Goal: Information Seeking & Learning: Check status

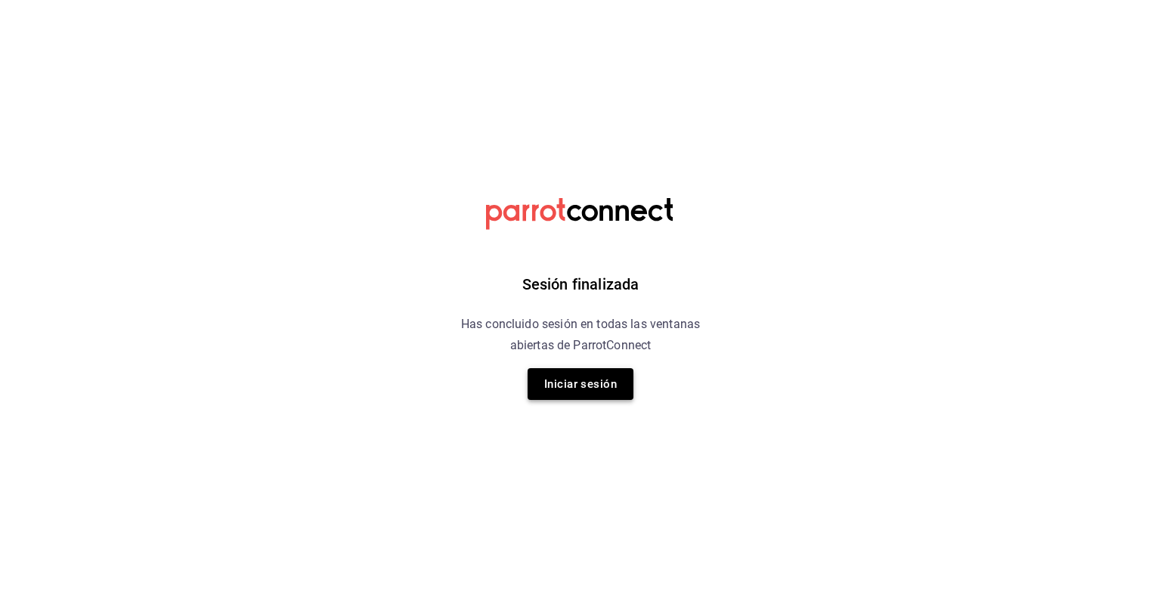
click at [592, 393] on button "Iniciar sesión" at bounding box center [580, 384] width 106 height 32
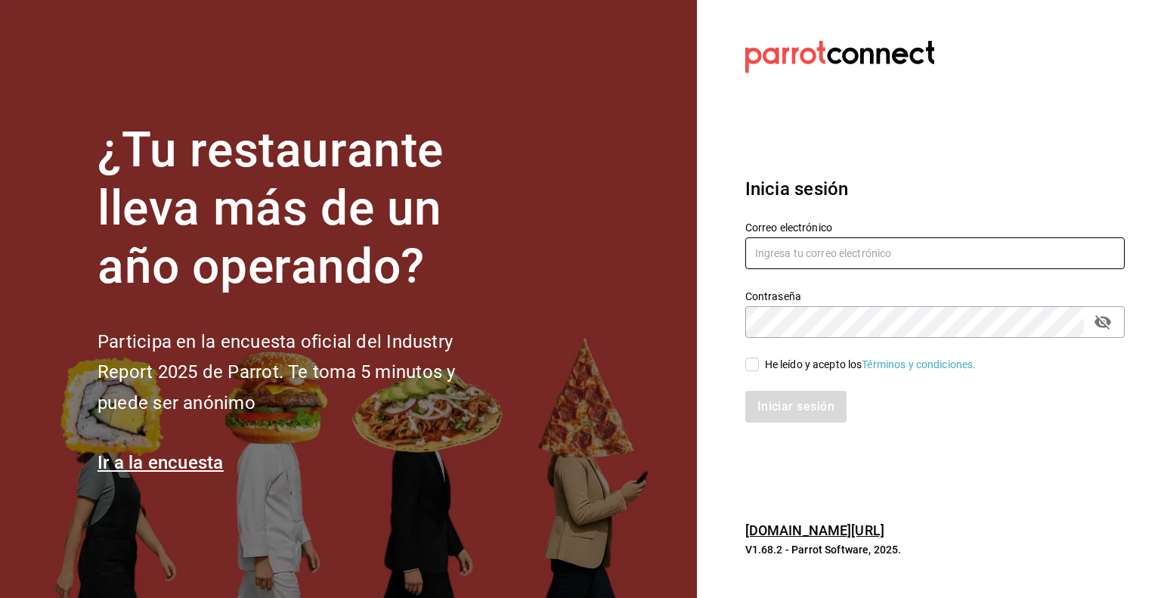
click at [808, 249] on input "text" at bounding box center [934, 253] width 379 height 32
type input "[PERSON_NAME][EMAIL_ADDRESS][PERSON_NAME][DOMAIN_NAME]"
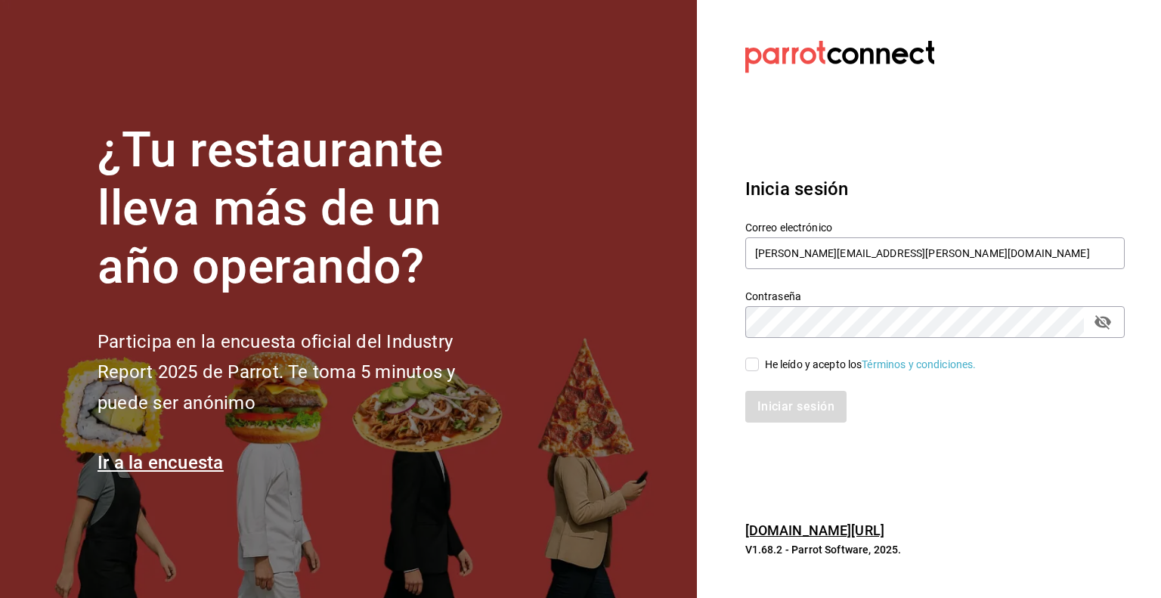
click at [752, 369] on input "He leído y acepto los Términos y condiciones." at bounding box center [752, 364] width 14 height 14
checkbox input "true"
click at [780, 401] on button "Iniciar sesión" at bounding box center [796, 407] width 103 height 32
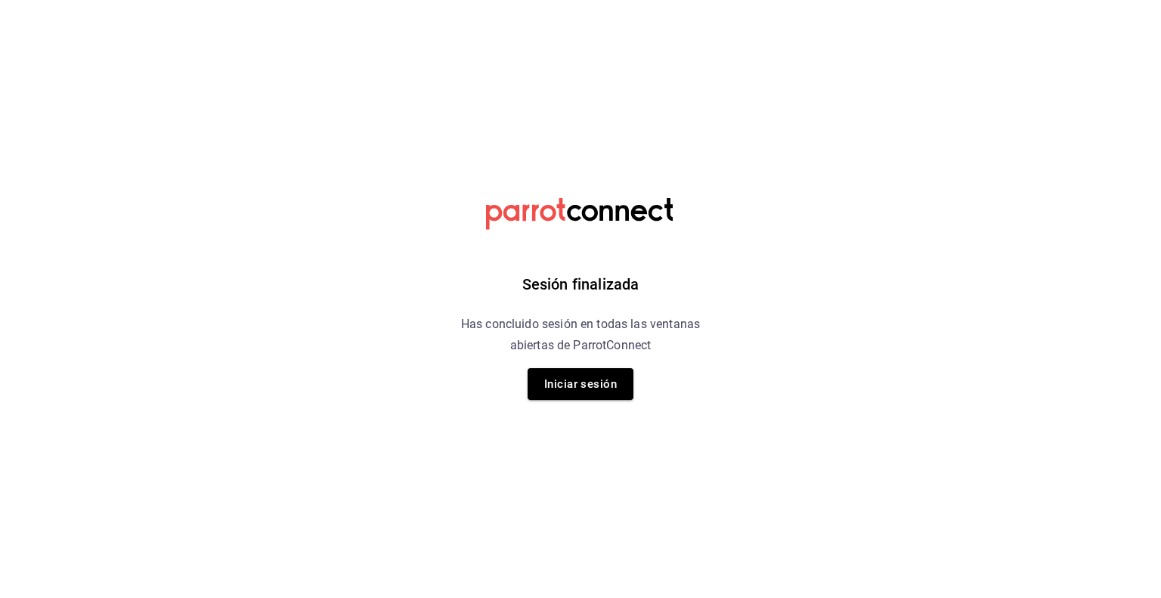
click at [629, 400] on div "Sesión finalizada Has concluido sesión en todas las ventanas abiertas de Parrot…" at bounding box center [581, 299] width 382 height 598
click at [613, 396] on button "Iniciar sesión" at bounding box center [580, 384] width 106 height 32
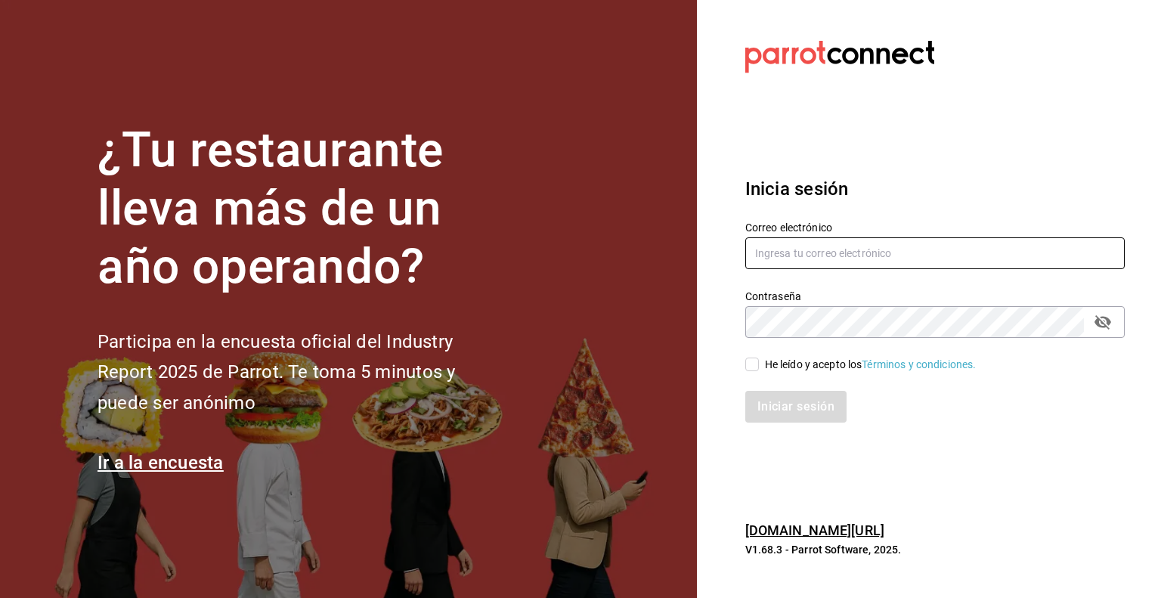
click at [858, 240] on input "text" at bounding box center [934, 253] width 379 height 32
type input "[PERSON_NAME][EMAIL_ADDRESS][PERSON_NAME][DOMAIN_NAME]"
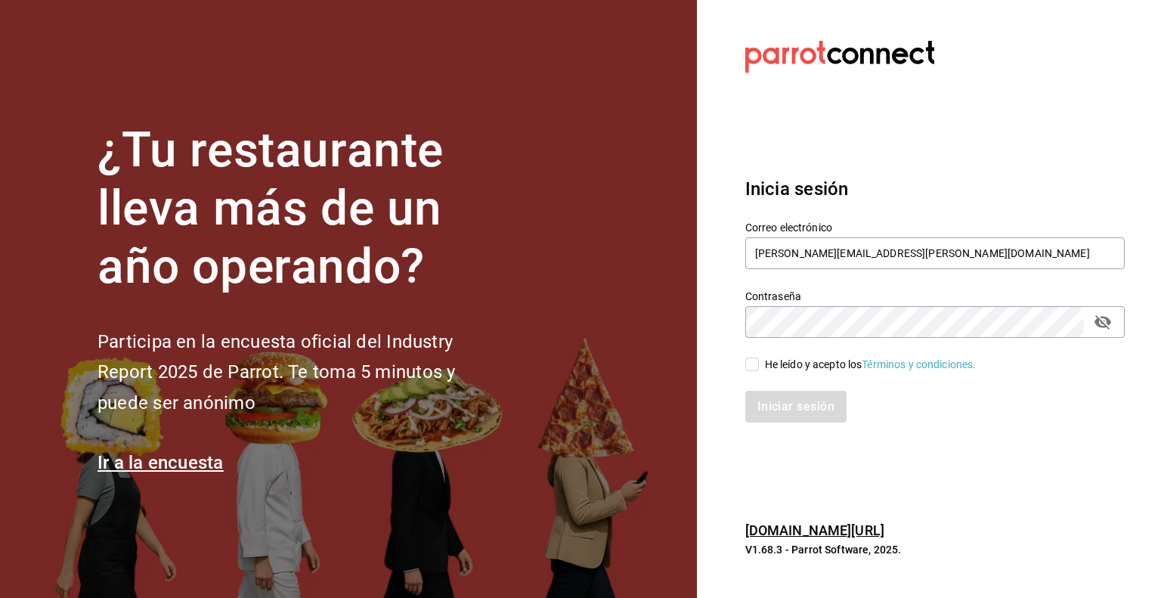
click at [749, 364] on input "He leído y acepto los Términos y condiciones." at bounding box center [752, 364] width 14 height 14
checkbox input "true"
click at [774, 407] on button "Iniciar sesión" at bounding box center [796, 407] width 103 height 32
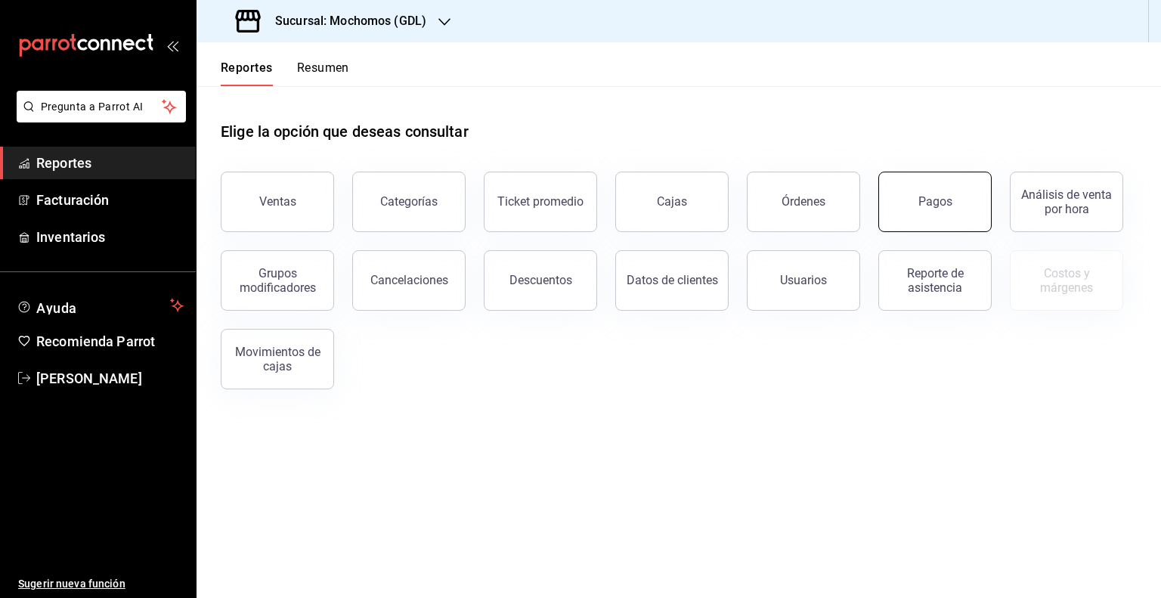
click at [928, 208] on div "Pagos" at bounding box center [935, 201] width 34 height 14
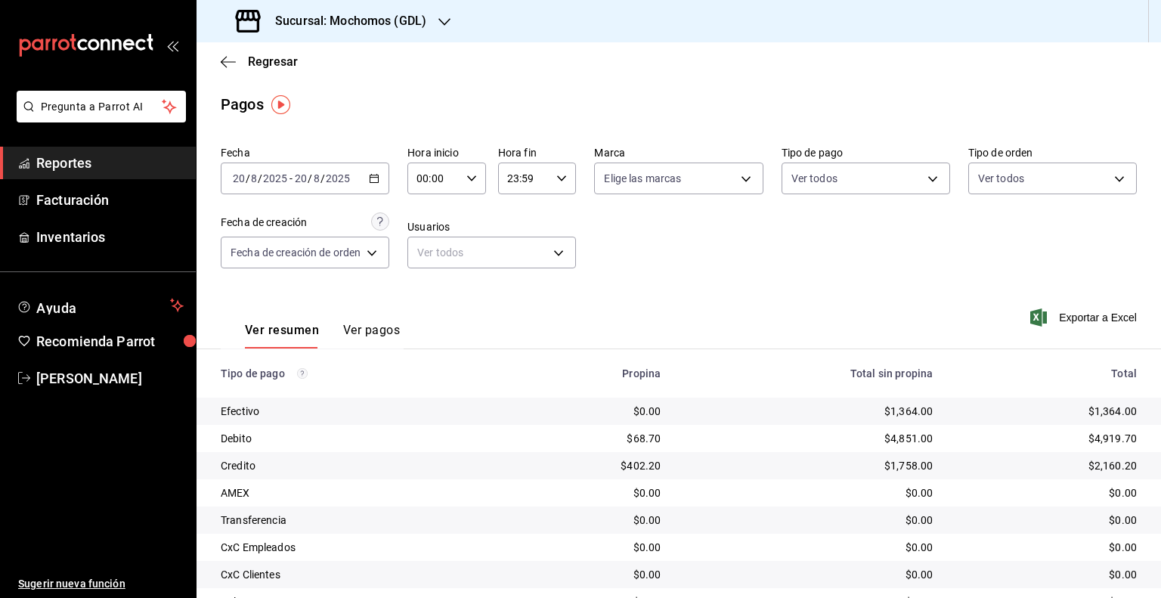
click at [273, 185] on div "2025-08-20 20 / 8 / 2025 - 2025-08-20 20 / 8 / 2025" at bounding box center [305, 178] width 168 height 32
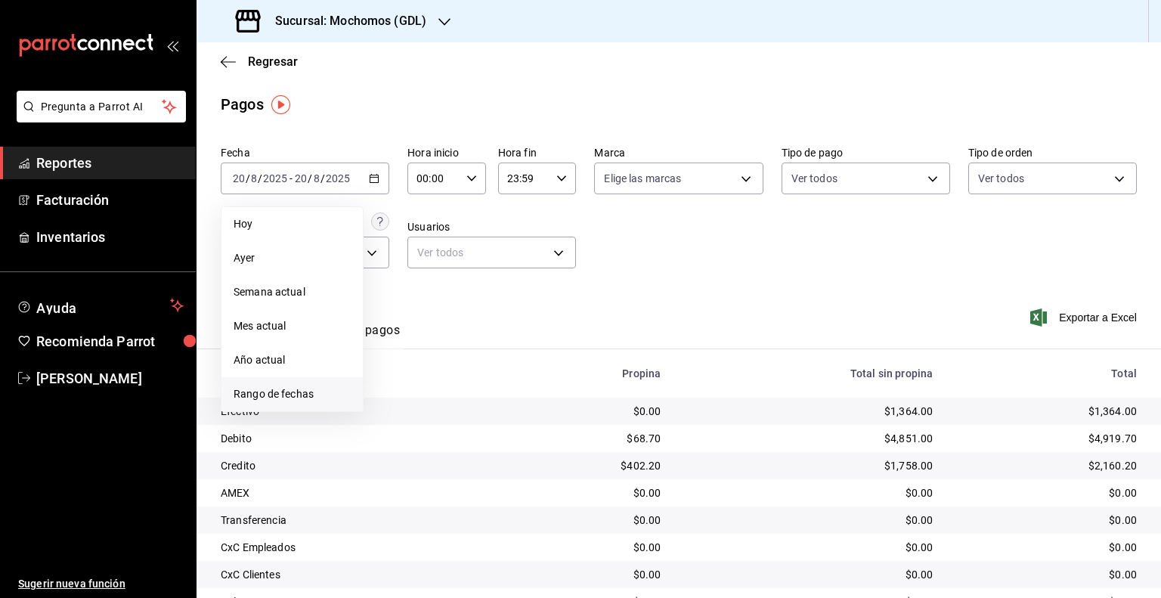
click at [269, 390] on span "Rango de fechas" at bounding box center [291, 394] width 117 height 16
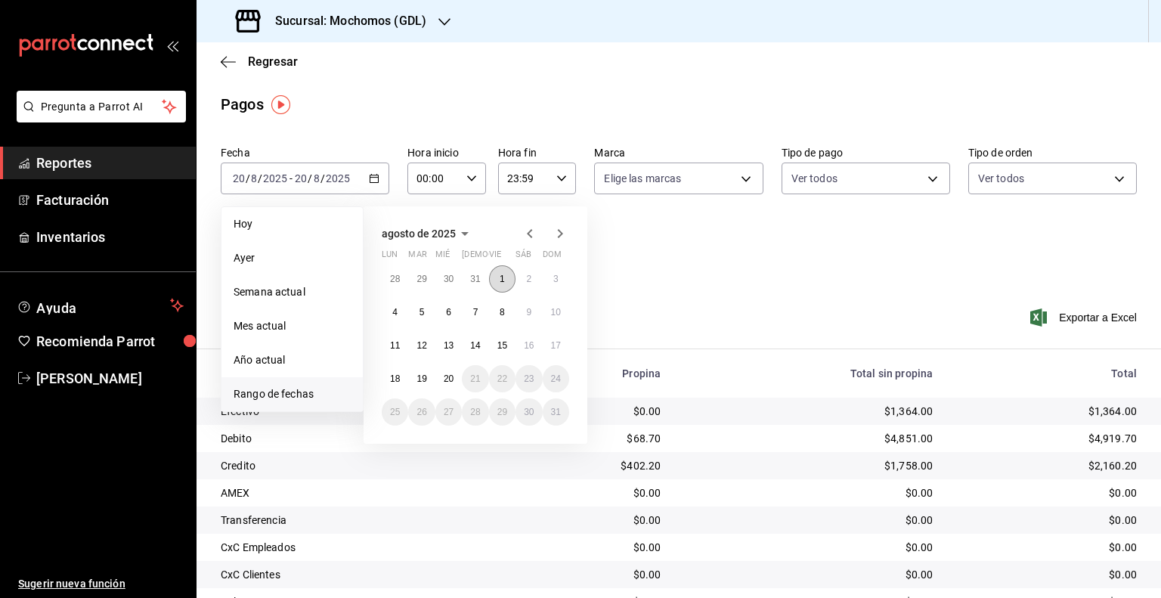
click at [505, 272] on button "1" at bounding box center [502, 278] width 26 height 27
click at [451, 382] on abbr "20" at bounding box center [449, 378] width 10 height 11
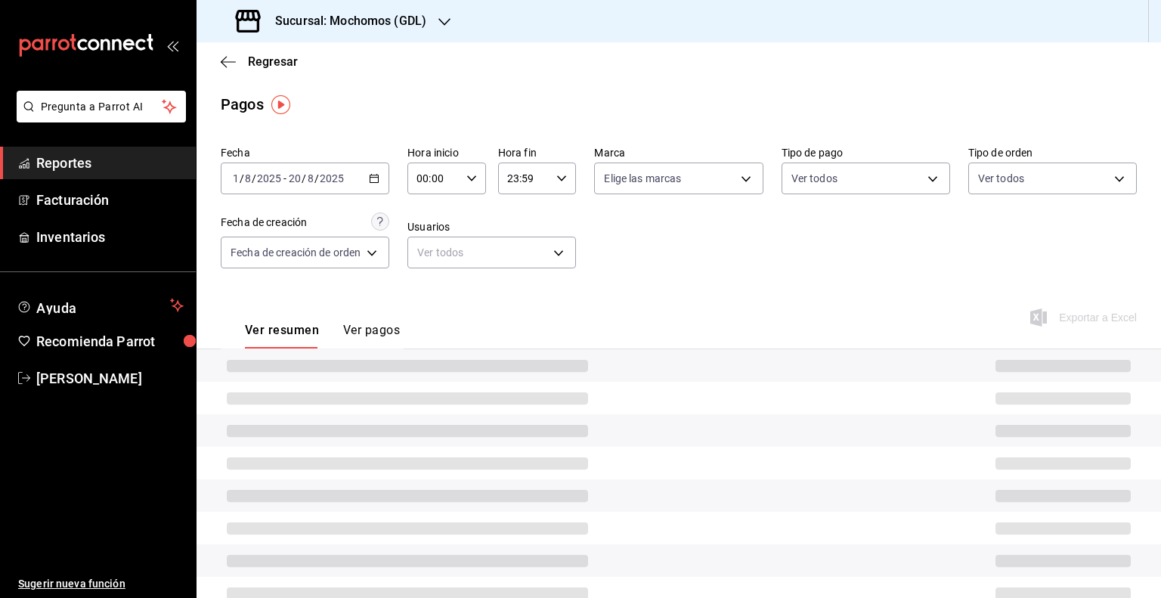
click at [440, 187] on input "00:00" at bounding box center [433, 178] width 53 height 30
click at [430, 243] on button "05" at bounding box center [427, 247] width 32 height 30
type input "05:00"
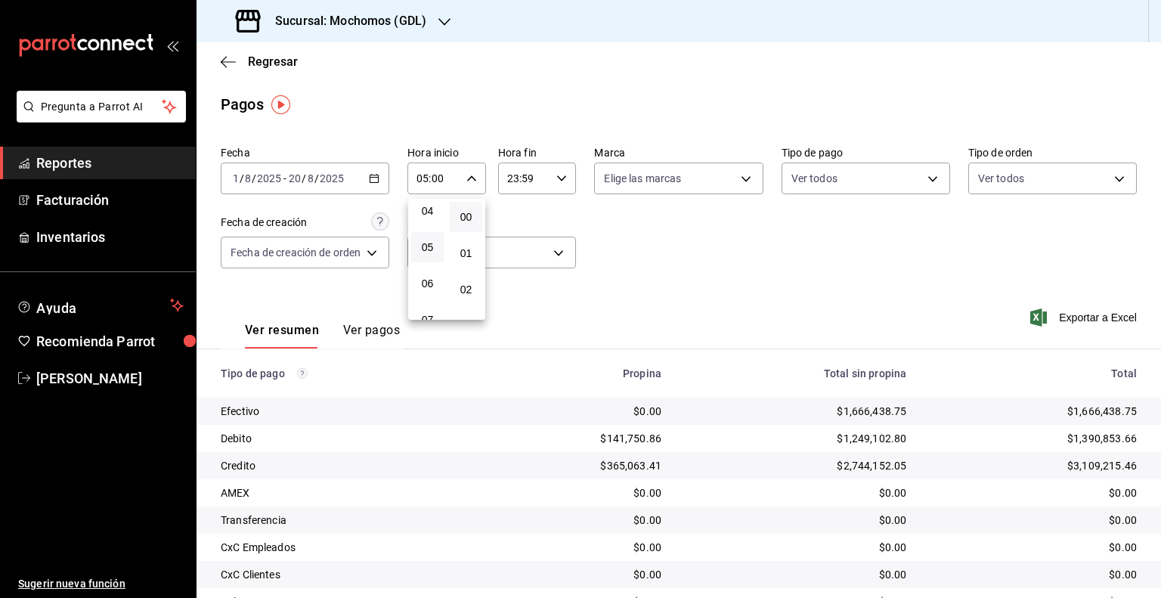
click at [437, 17] on div at bounding box center [580, 299] width 1161 height 598
click at [447, 24] on icon "button" at bounding box center [444, 22] width 12 height 12
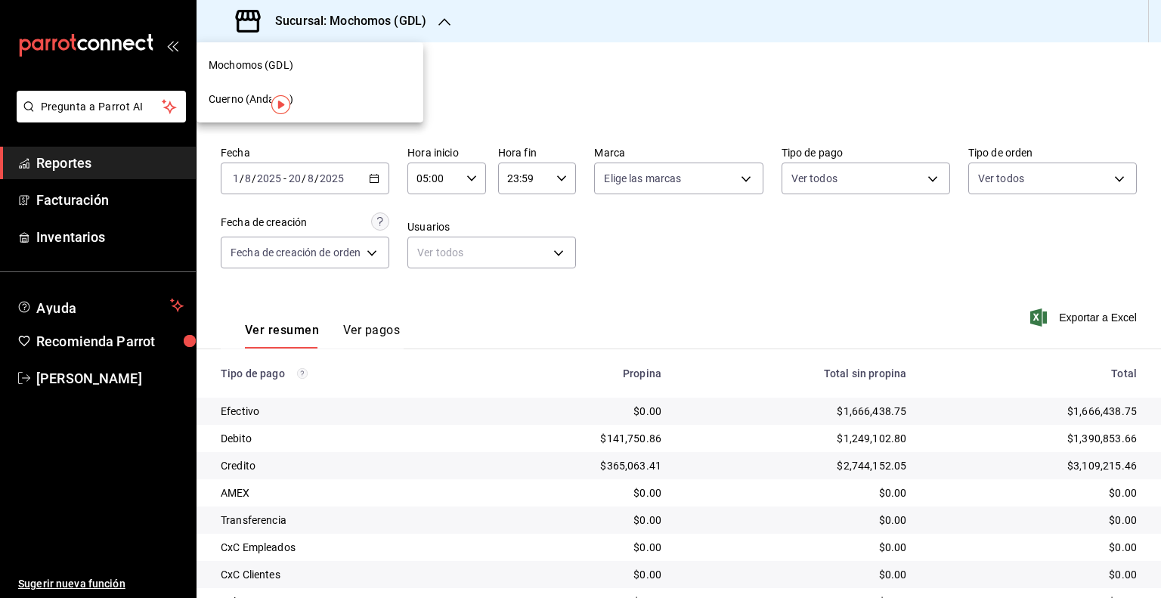
click at [255, 100] on span "Cuerno (Andares)" at bounding box center [251, 99] width 85 height 16
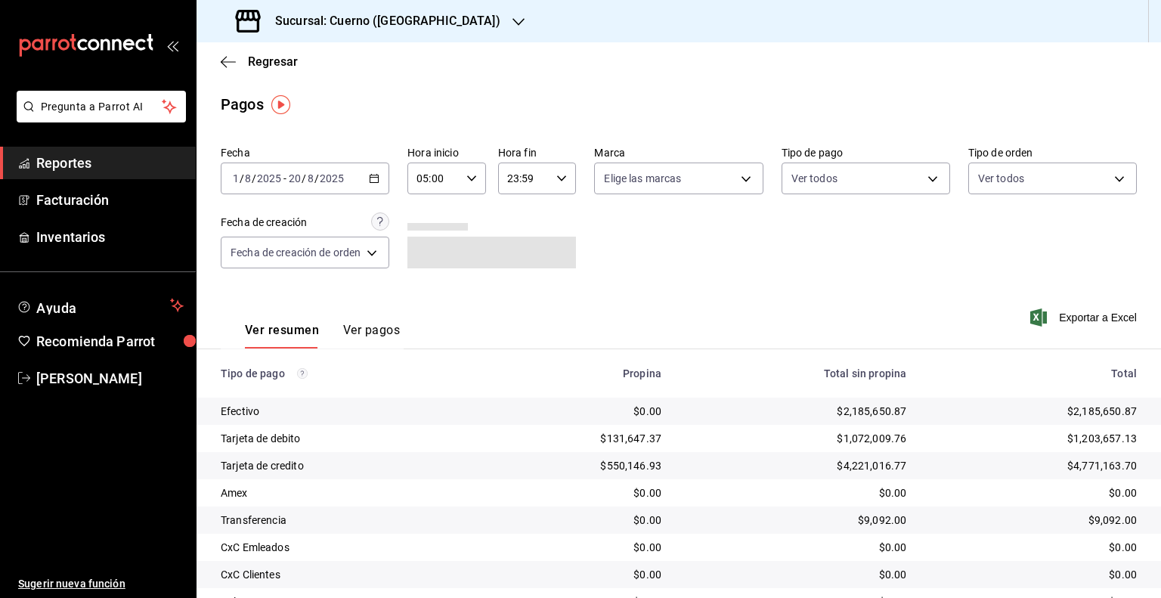
click at [552, 182] on div "23:59 Hora fin" at bounding box center [537, 178] width 79 height 32
click at [522, 240] on span "05" at bounding box center [516, 239] width 14 height 12
type input "05:59"
click at [725, 184] on div at bounding box center [580, 299] width 1161 height 598
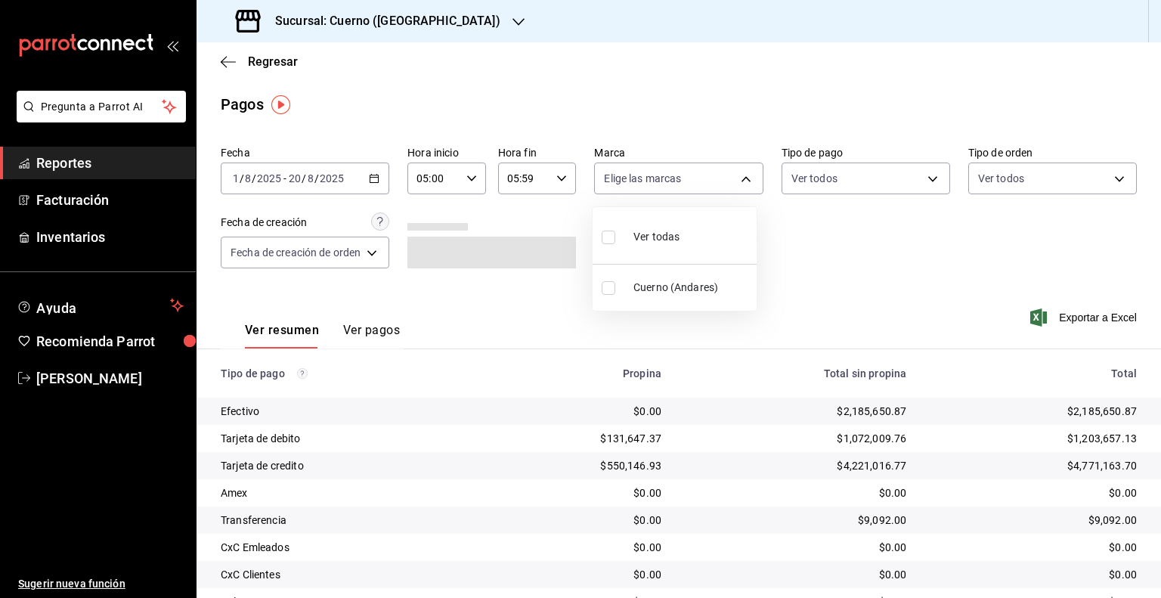
click at [725, 184] on body "Pregunta a Parrot AI Reportes Facturación Inventarios Ayuda Recomienda Parrot G…" at bounding box center [580, 299] width 1161 height 598
click at [689, 284] on span "Cuerno (Andares)" at bounding box center [691, 288] width 117 height 16
type input "c9e961b9-bc29-480f-a65c-324ff110f526"
checkbox input "true"
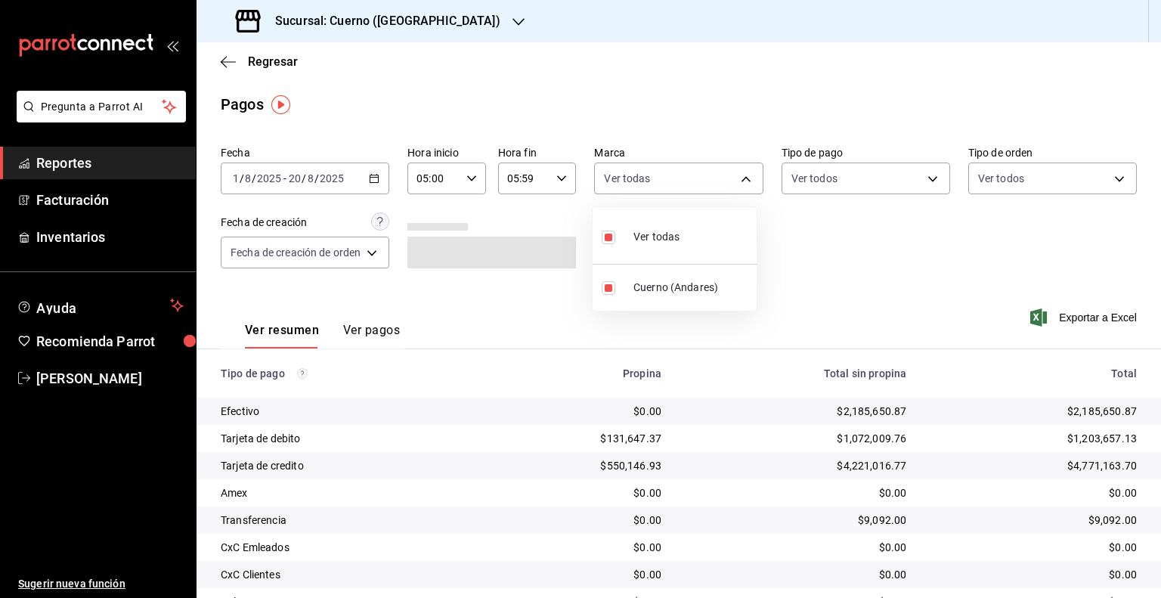
click at [885, 286] on div at bounding box center [580, 299] width 1161 height 598
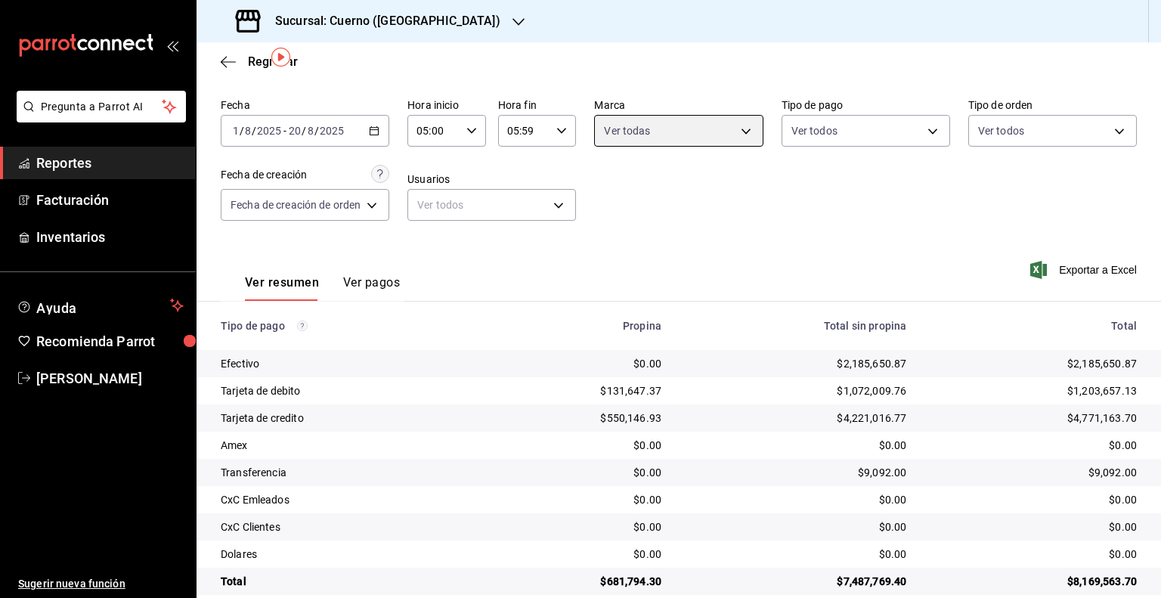
scroll to position [70, 0]
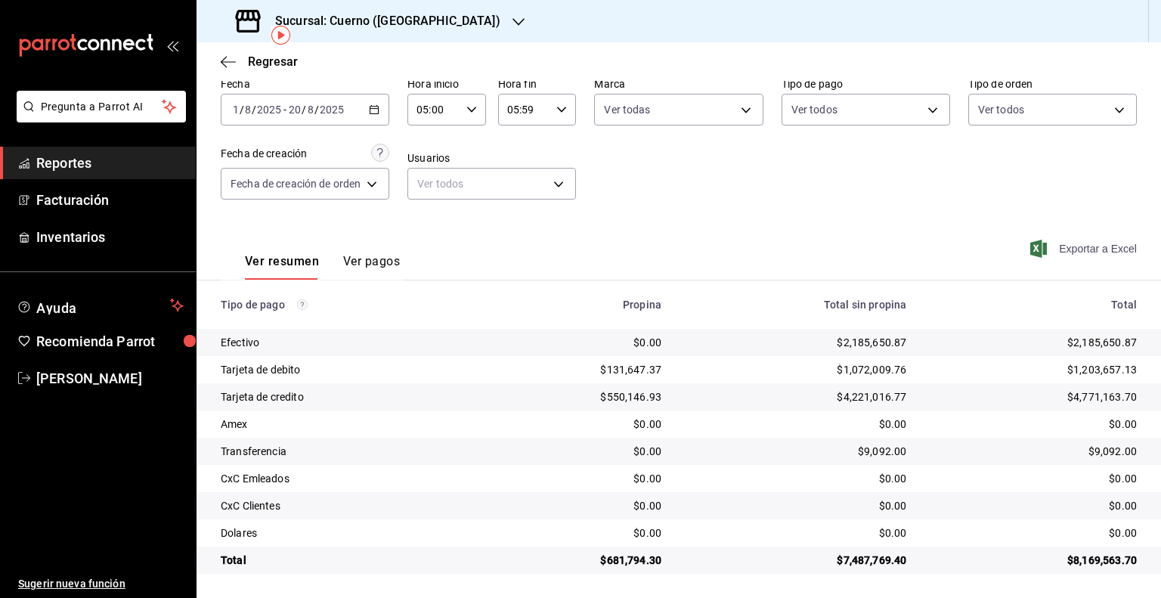
click at [1031, 246] on icon "button" at bounding box center [1038, 249] width 17 height 18
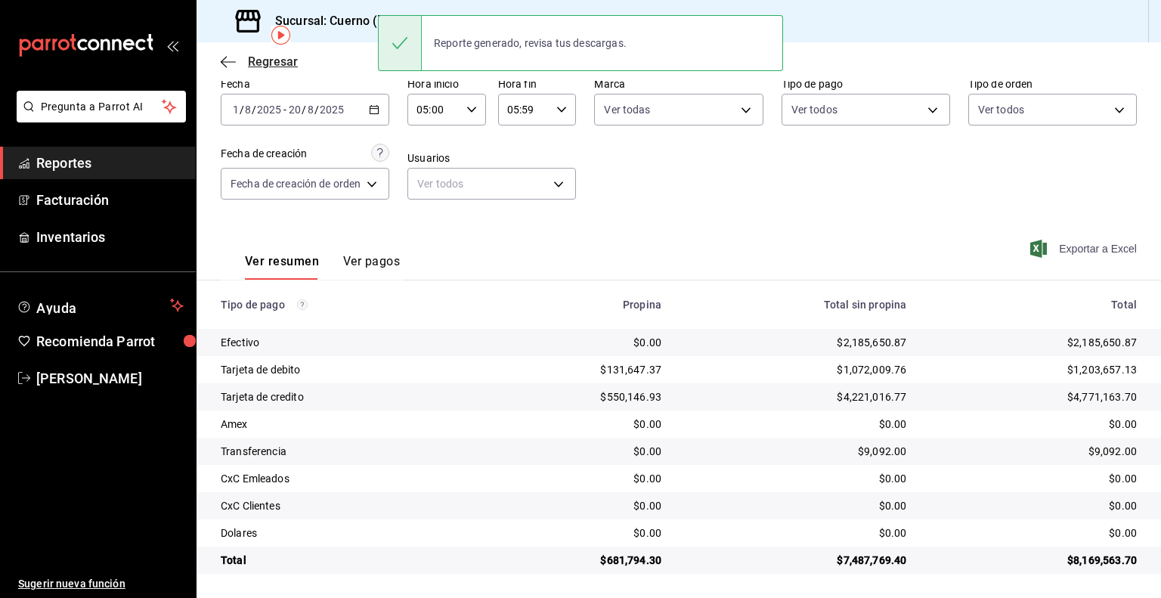
click at [225, 59] on icon "button" at bounding box center [228, 62] width 15 height 14
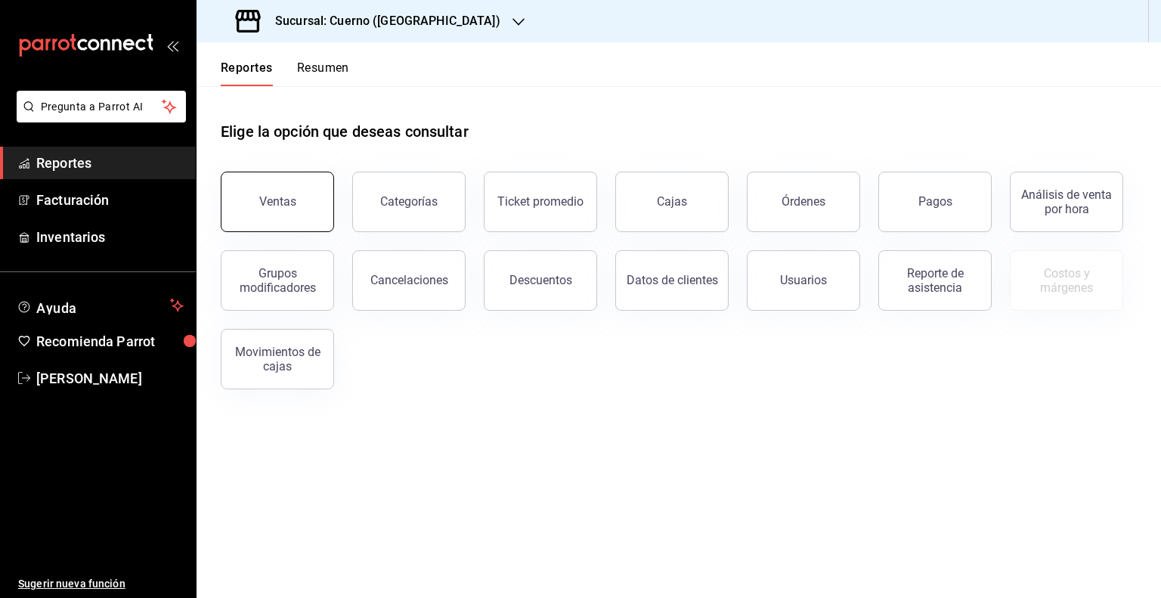
click at [292, 207] on div "Ventas" at bounding box center [277, 201] width 37 height 14
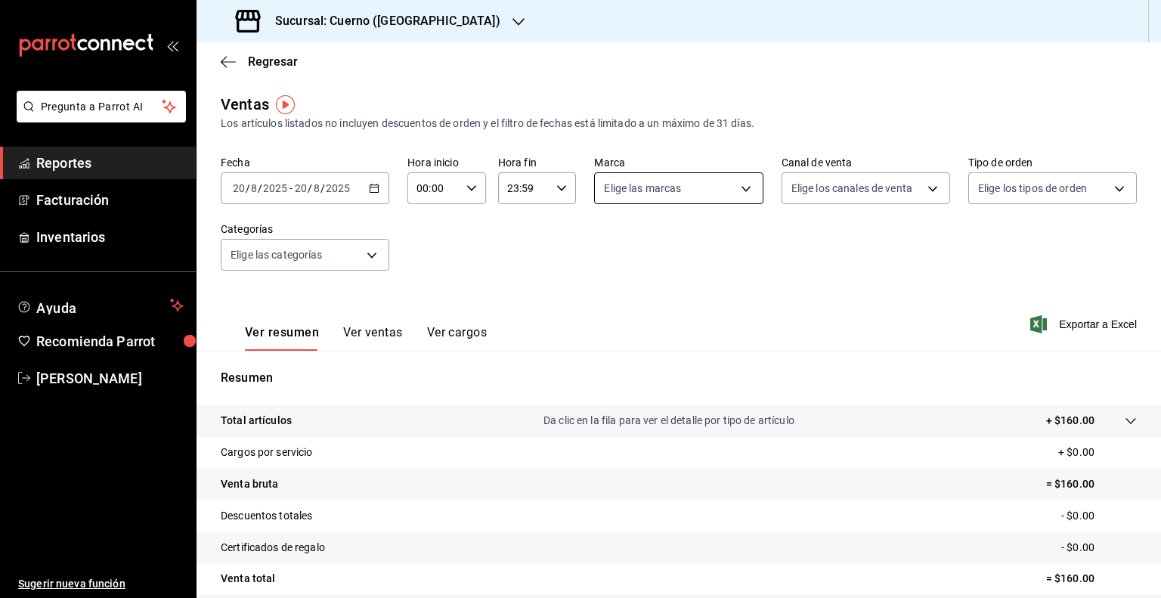
click at [743, 198] on body "Pregunta a Parrot AI Reportes Facturación Inventarios Ayuda Recomienda Parrot G…" at bounding box center [580, 299] width 1161 height 598
click at [671, 299] on span "Cuerno (Andares)" at bounding box center [690, 297] width 118 height 16
type input "c9e961b9-bc29-480f-a65c-324ff110f526"
checkbox input "true"
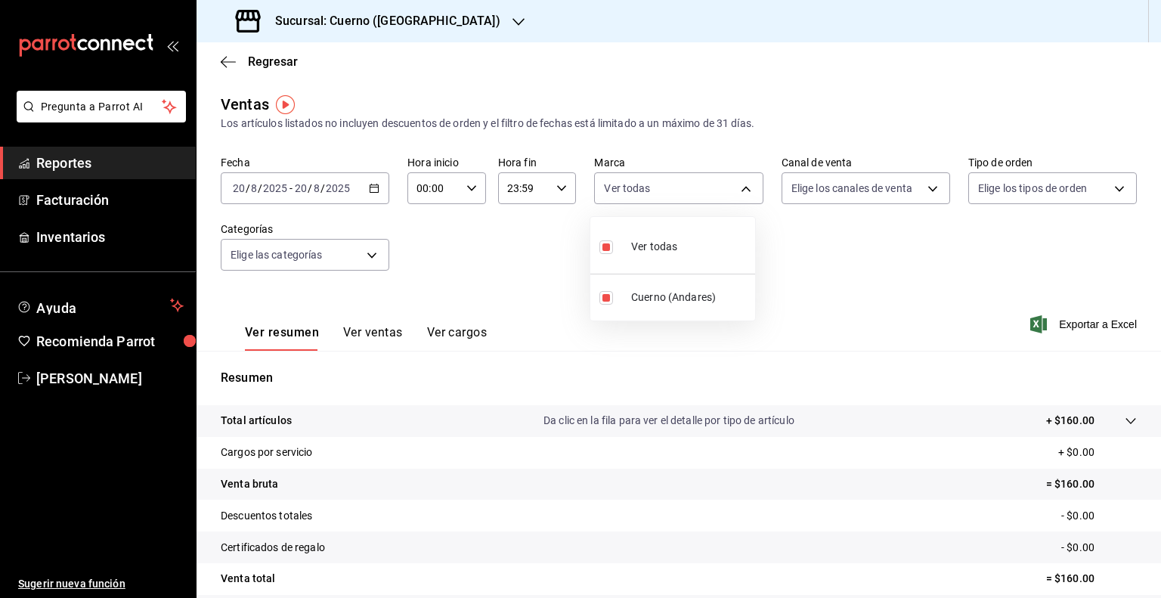
click at [280, 194] on div at bounding box center [580, 299] width 1161 height 598
click at [378, 196] on div "2025-08-20 20 / 8 / 2025 - 2025-08-20 20 / 8 / 2025" at bounding box center [305, 188] width 168 height 32
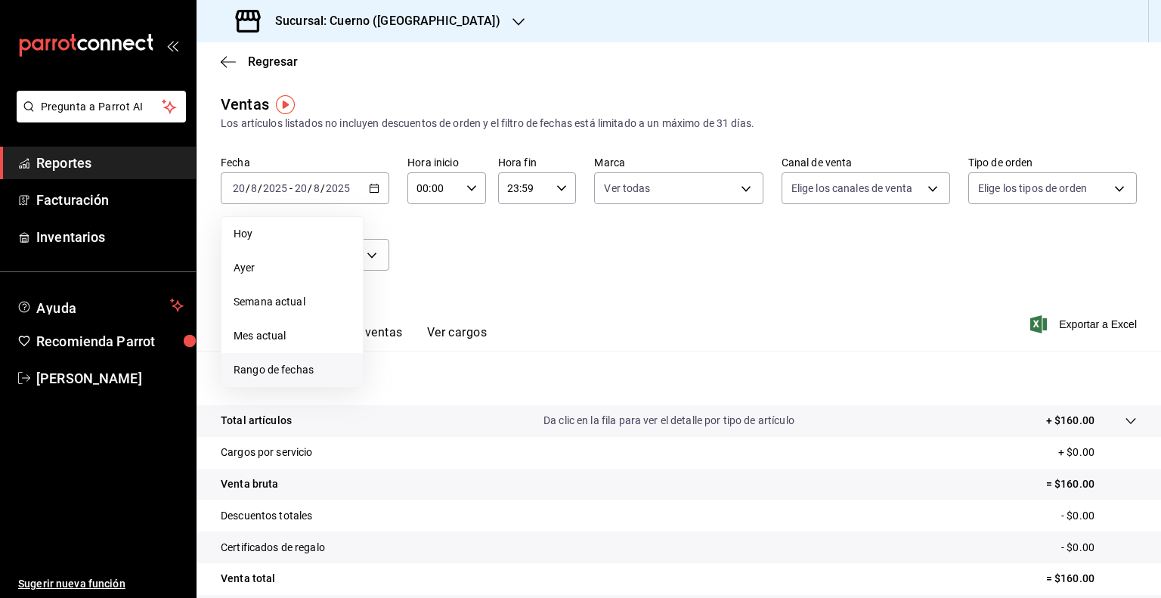
click at [281, 365] on span "Rango de fechas" at bounding box center [291, 370] width 117 height 16
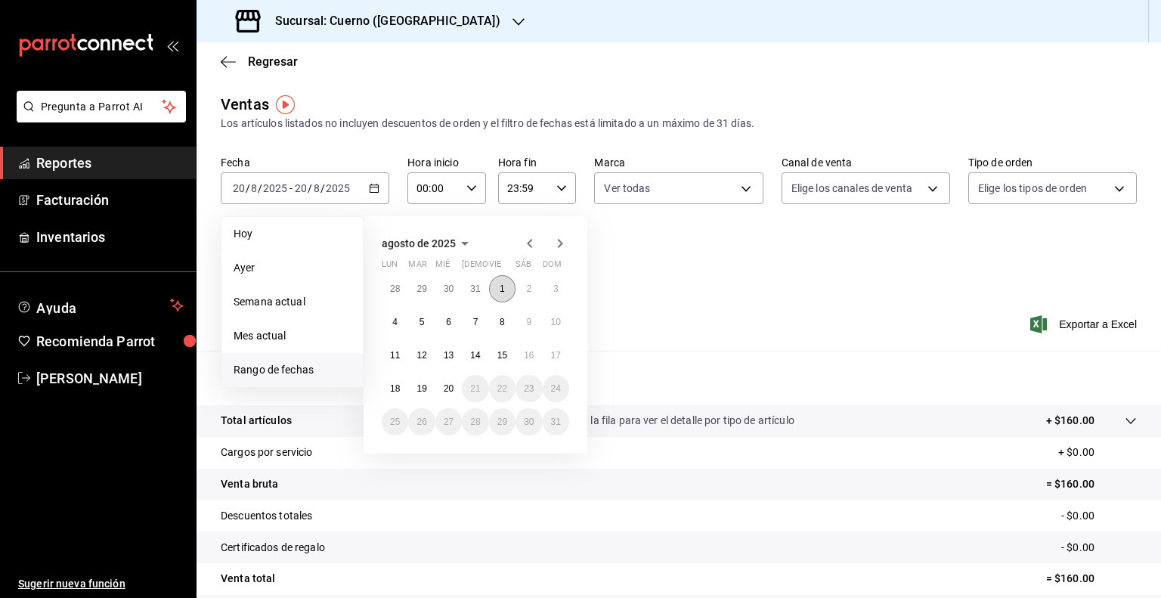
click at [506, 286] on button "1" at bounding box center [502, 288] width 26 height 27
drag, startPoint x: 447, startPoint y: 388, endPoint x: 447, endPoint y: 368, distance: 20.4
click at [447, 389] on abbr "20" at bounding box center [449, 388] width 10 height 11
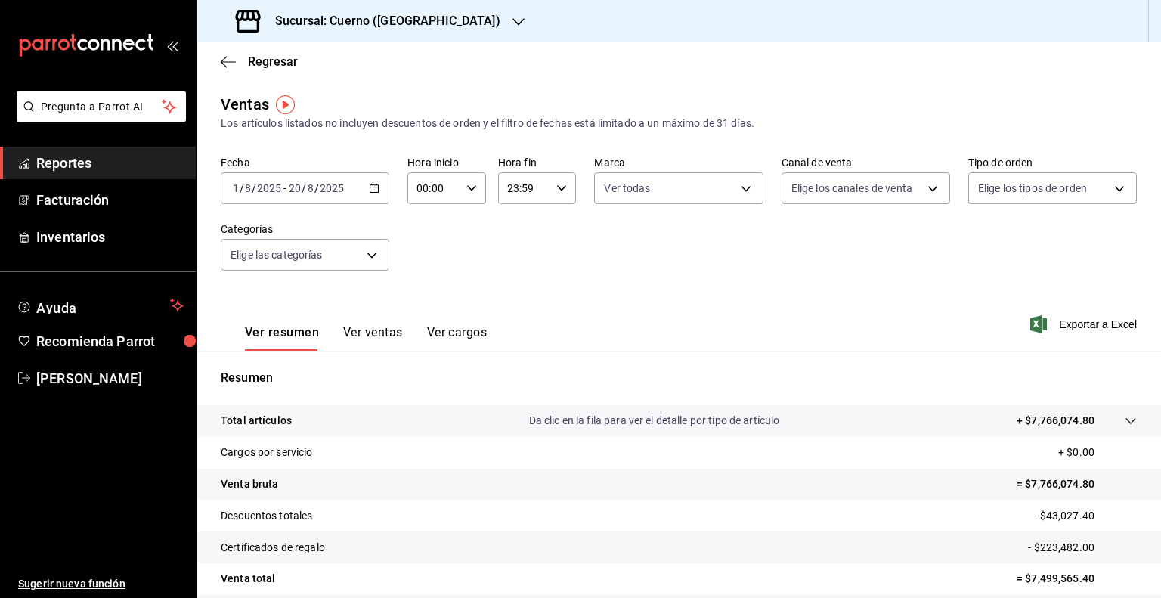
click at [453, 189] on input "00:00" at bounding box center [433, 188] width 53 height 30
click at [424, 263] on span "05" at bounding box center [424, 257] width 14 height 12
type input "05:00"
click at [512, 194] on div at bounding box center [580, 299] width 1161 height 598
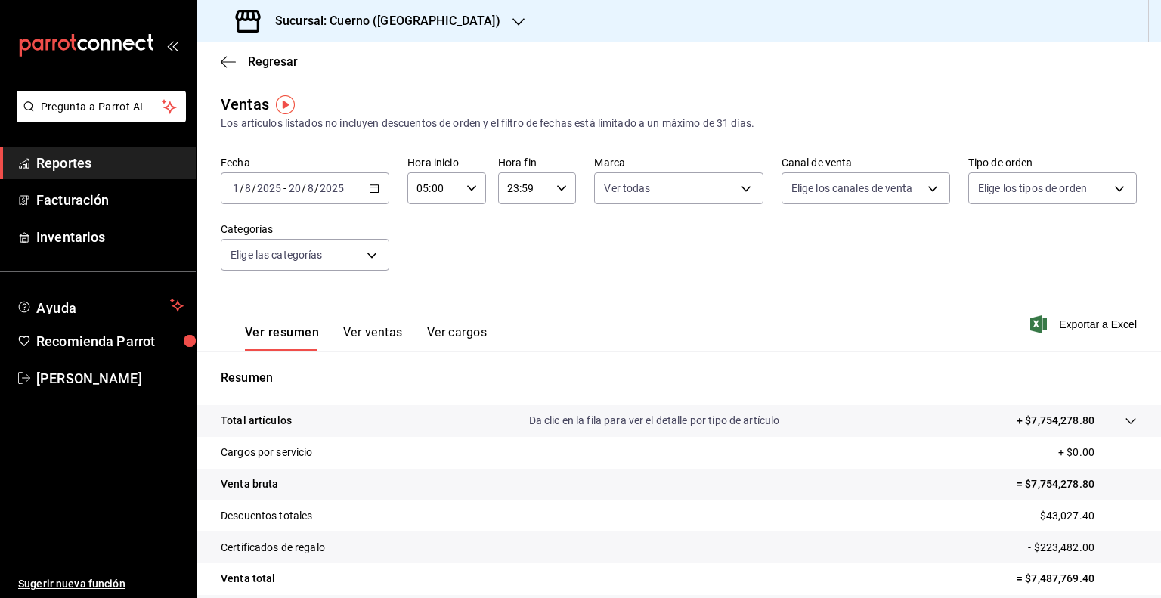
click at [512, 193] on input "23:59" at bounding box center [524, 188] width 53 height 30
click at [522, 254] on button "05" at bounding box center [513, 248] width 32 height 30
type input "05:59"
click at [731, 190] on div at bounding box center [580, 299] width 1161 height 598
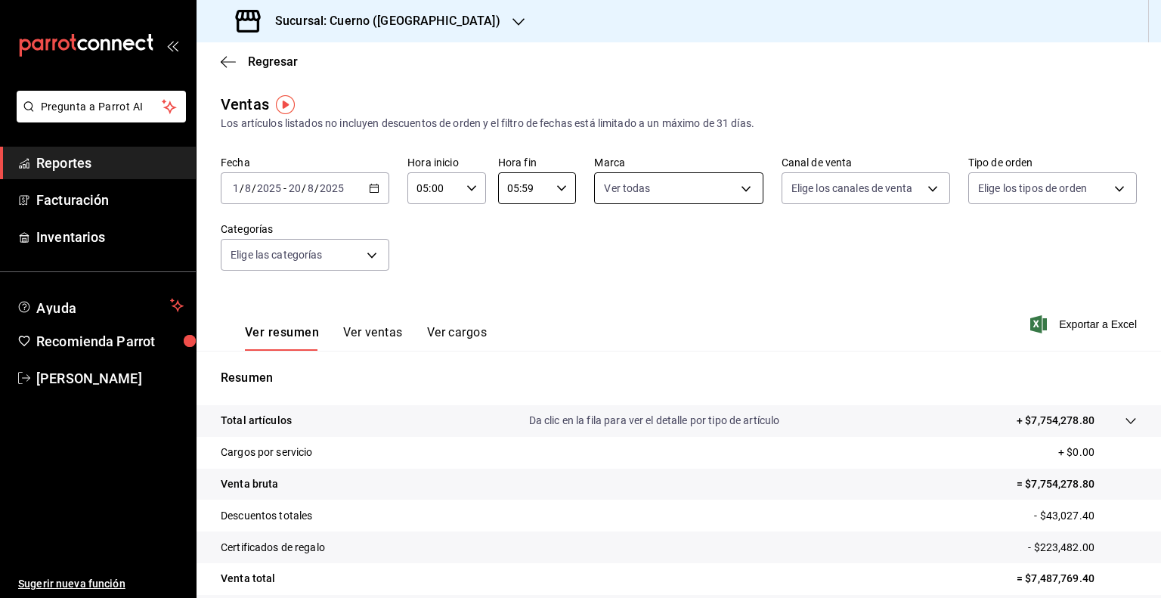
click at [724, 191] on body "Pregunta a Parrot AI Reportes Facturación Inventarios Ayuda Recomienda Parrot G…" at bounding box center [580, 299] width 1161 height 598
click at [644, 249] on span "Ver todas" at bounding box center [654, 247] width 46 height 16
checkbox input "false"
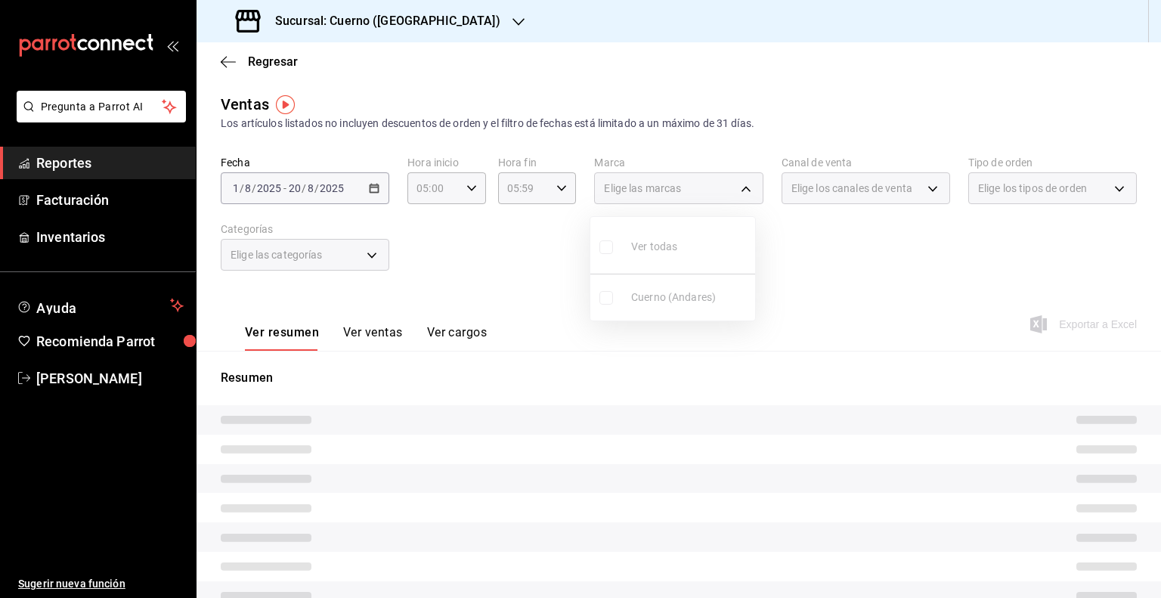
click at [735, 193] on div at bounding box center [580, 299] width 1161 height 598
click at [735, 193] on div "Elige las marcas" at bounding box center [678, 188] width 168 height 32
click at [728, 195] on div "Elige las marcas" at bounding box center [678, 188] width 168 height 32
click at [737, 189] on div "Elige las marcas" at bounding box center [678, 188] width 168 height 32
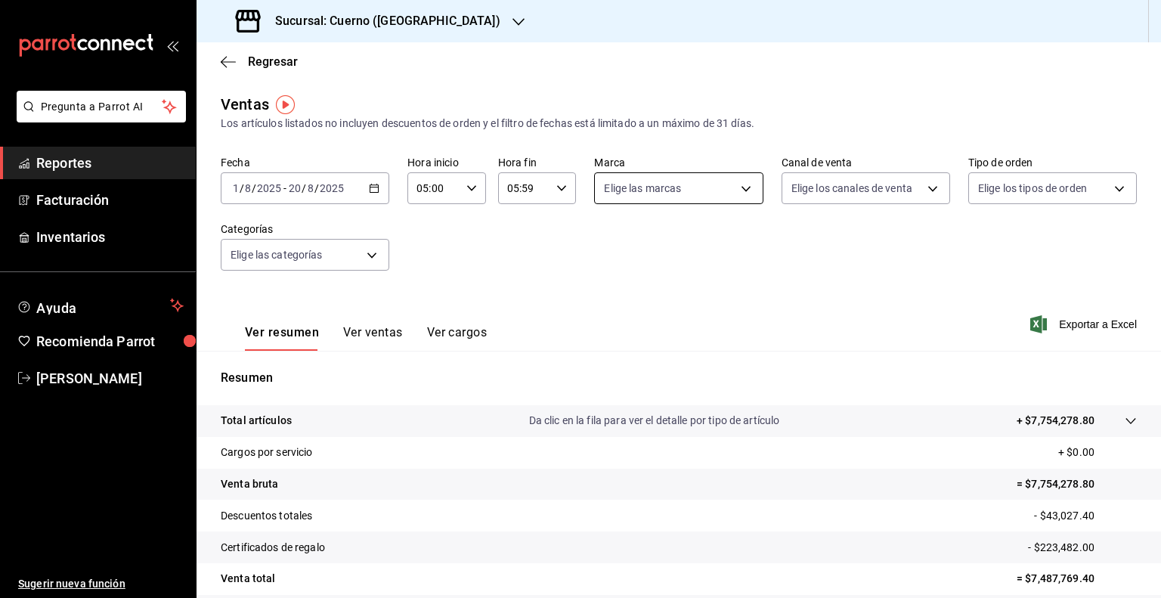
click at [689, 193] on body "Pregunta a Parrot AI Reportes Facturación Inventarios Ayuda Recomienda Parrot G…" at bounding box center [580, 299] width 1161 height 598
click at [659, 294] on span "Cuerno (Andares)" at bounding box center [690, 297] width 118 height 16
type input "c9e961b9-bc29-480f-a65c-324ff110f526"
checkbox input "true"
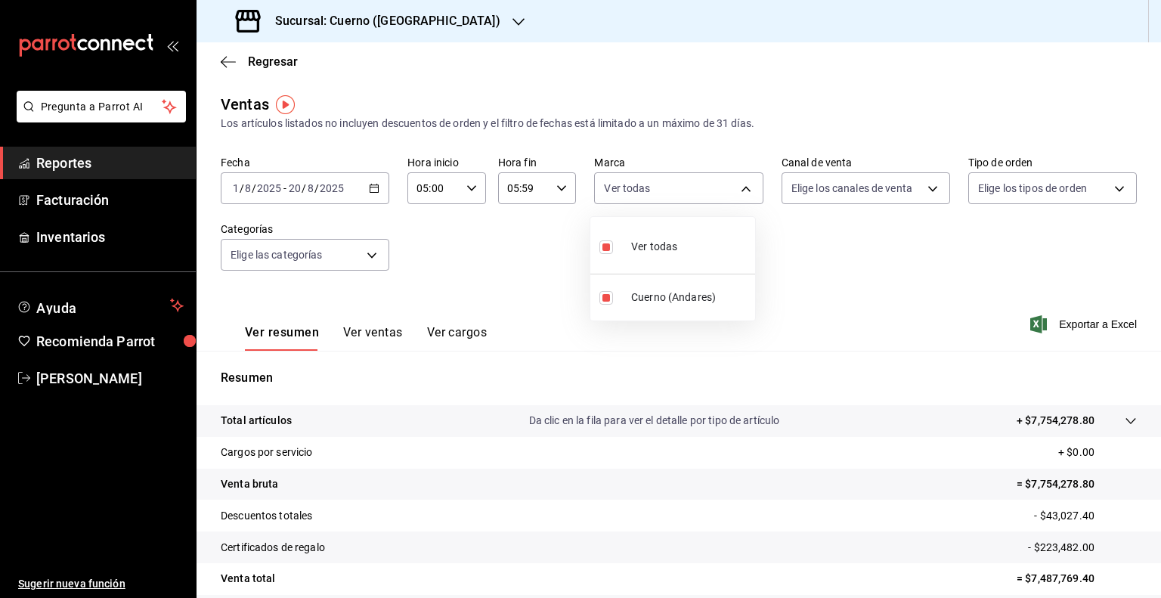
click at [912, 270] on div at bounding box center [580, 299] width 1161 height 598
click at [1082, 321] on span "Exportar a Excel" at bounding box center [1085, 324] width 104 height 18
click at [290, 190] on input "20" at bounding box center [295, 188] width 14 height 12
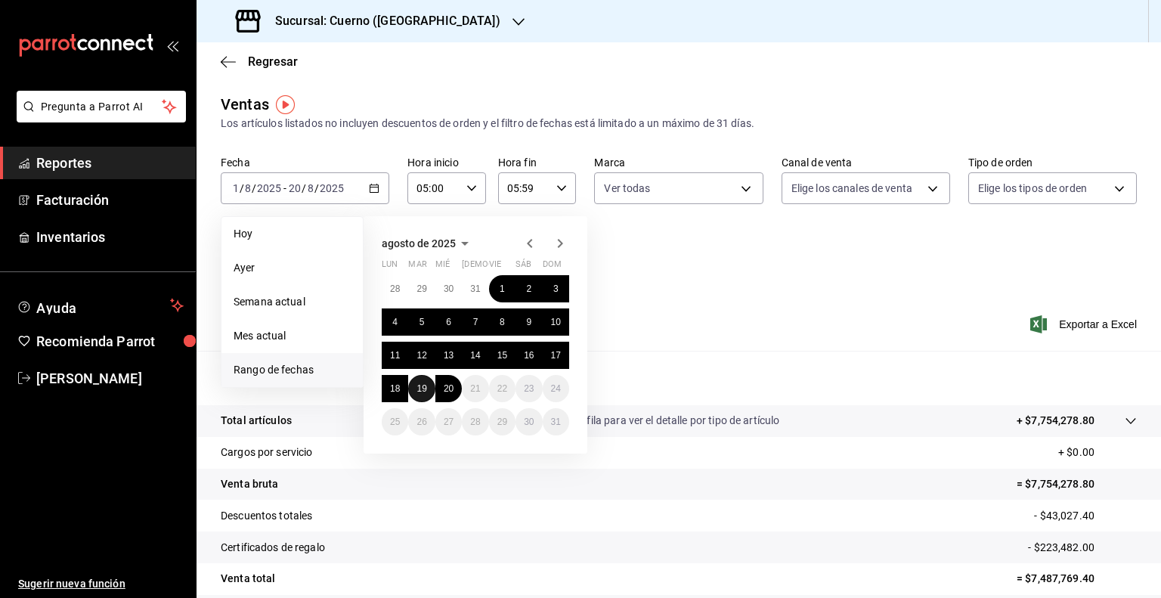
click at [432, 387] on button "19" at bounding box center [421, 388] width 26 height 27
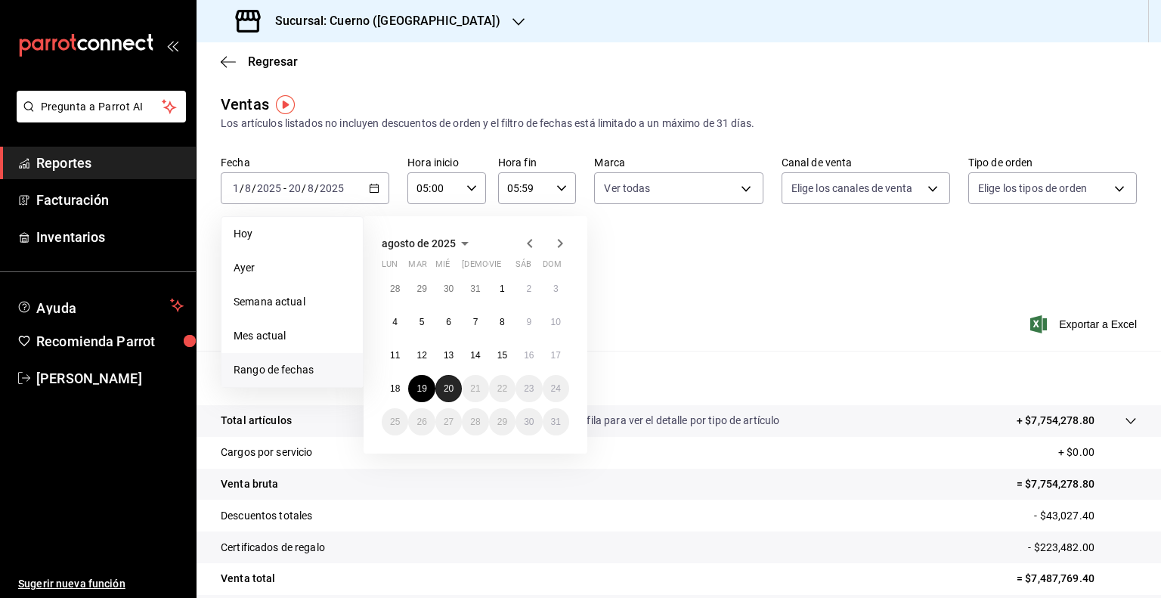
click at [447, 387] on abbr "20" at bounding box center [449, 388] width 10 height 11
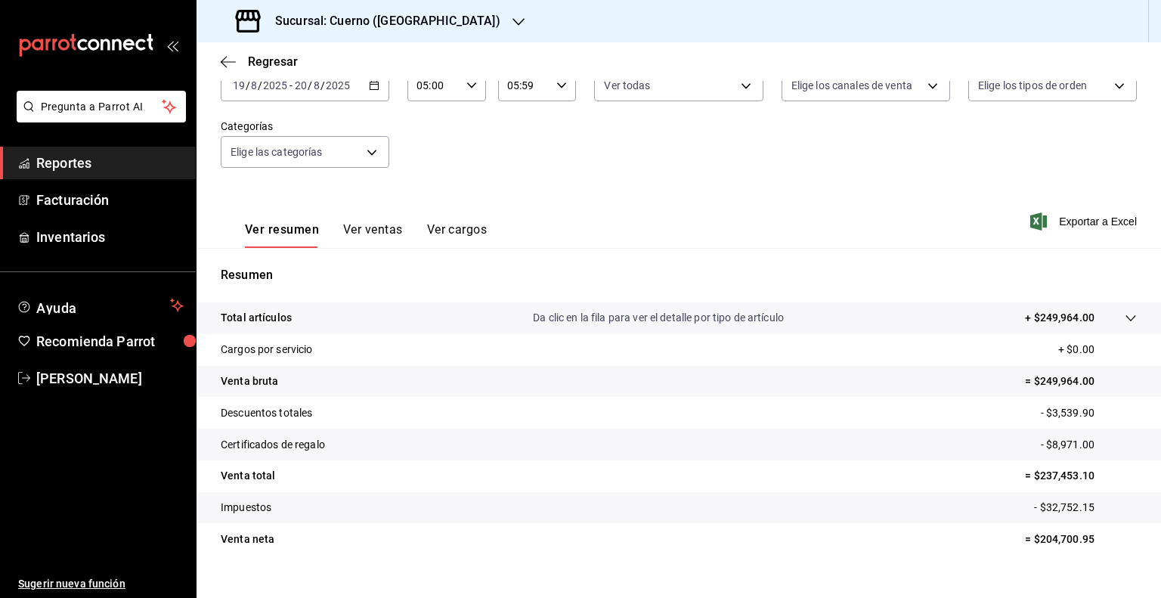
scroll to position [126, 0]
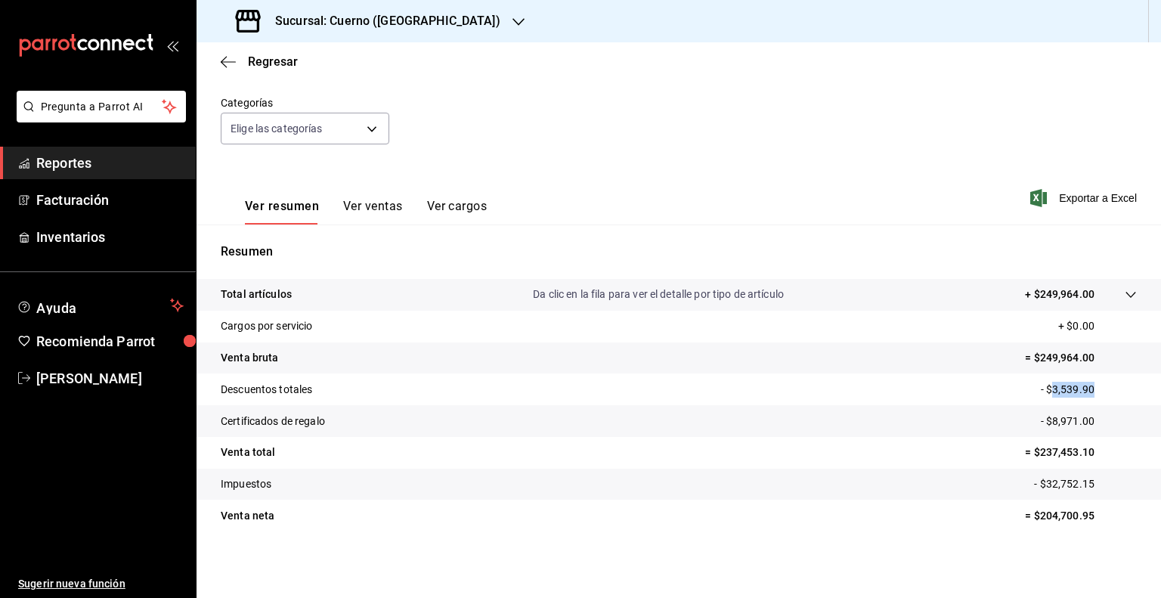
drag, startPoint x: 1094, startPoint y: 391, endPoint x: 1040, endPoint y: 389, distance: 54.4
click at [1040, 389] on p "- $3,539.90" at bounding box center [1088, 390] width 96 height 16
copy p "3,539.90"
drag, startPoint x: 1088, startPoint y: 417, endPoint x: 1041, endPoint y: 415, distance: 46.9
click at [1041, 415] on p "- $8,971.00" at bounding box center [1088, 421] width 96 height 16
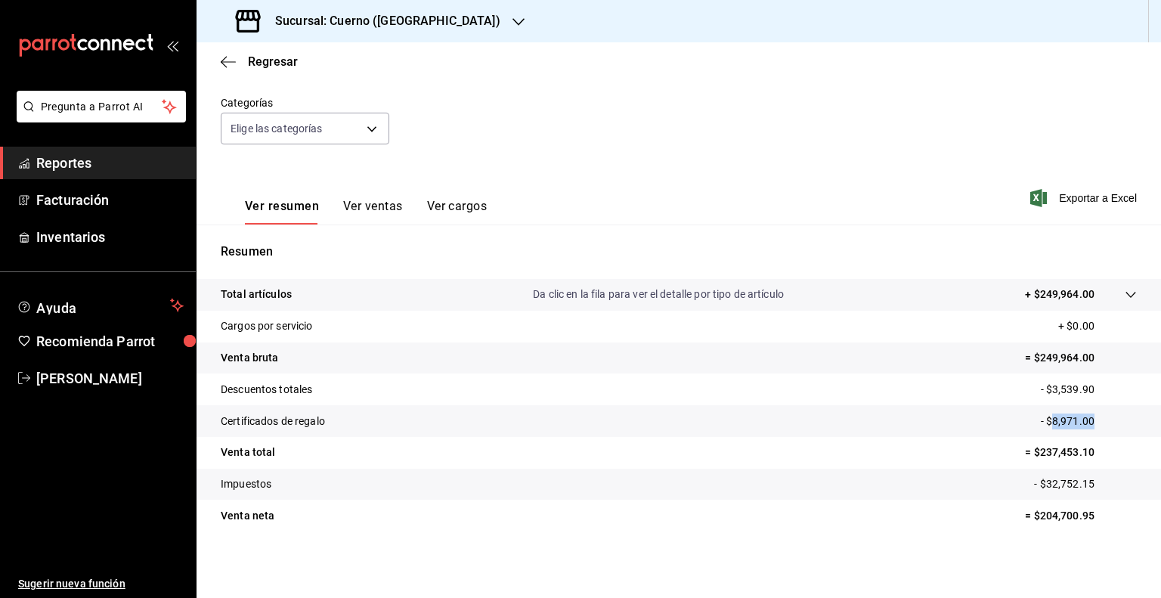
copy p "8,971.00"
click at [223, 63] on icon "button" at bounding box center [224, 61] width 6 height 11
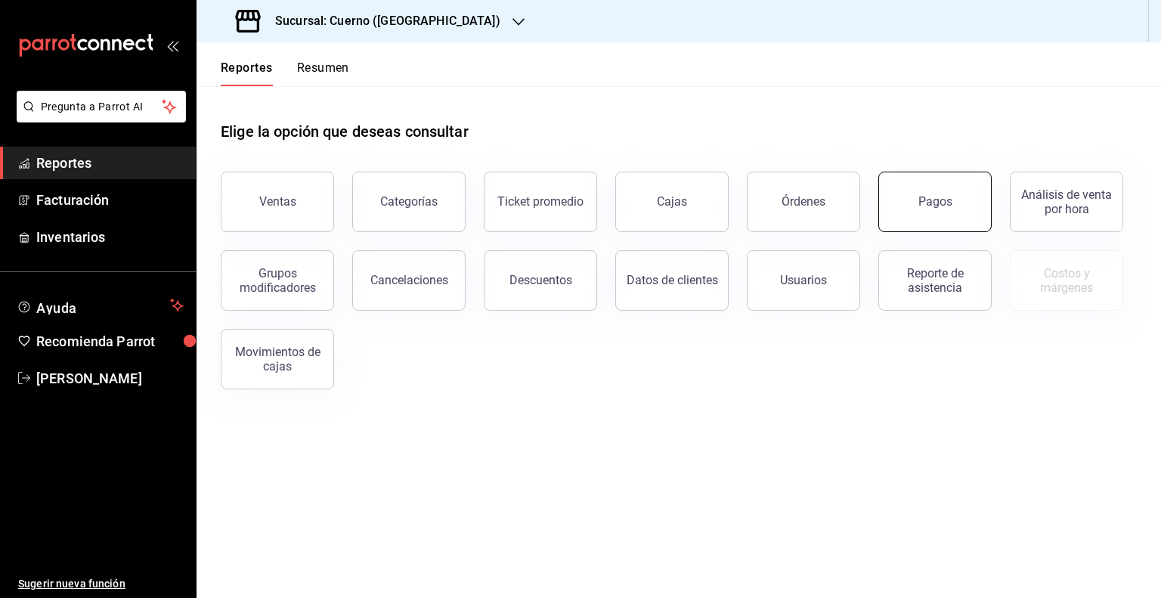
click at [926, 193] on button "Pagos" at bounding box center [934, 202] width 113 height 60
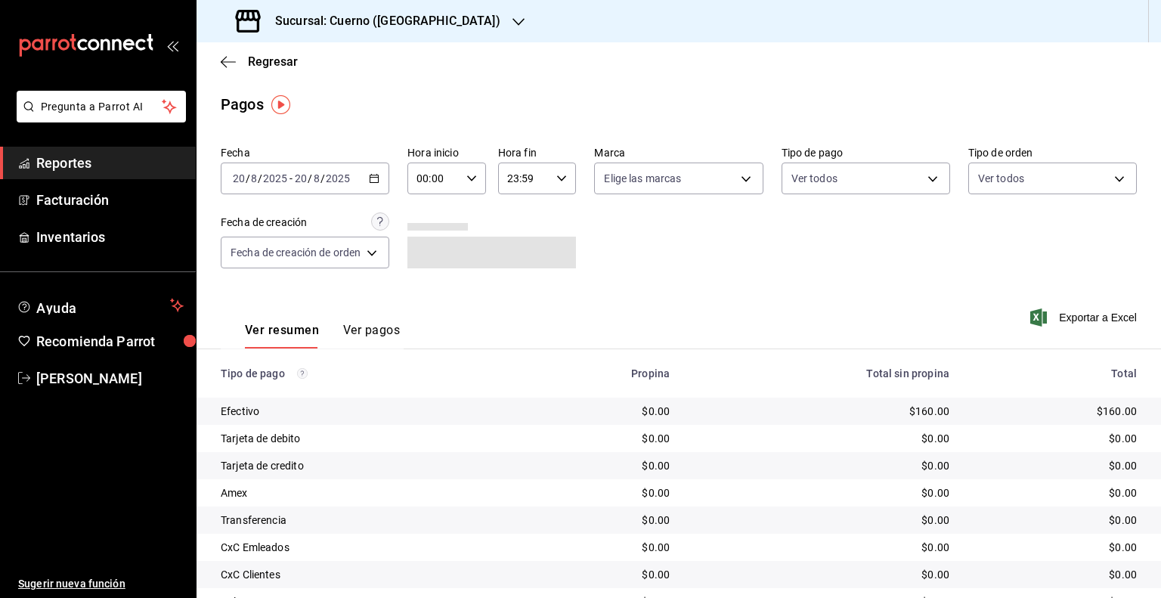
click at [275, 189] on div "2025-08-20 20 / 8 / 2025 - 2025-08-20 20 / 8 / 2025" at bounding box center [305, 178] width 168 height 32
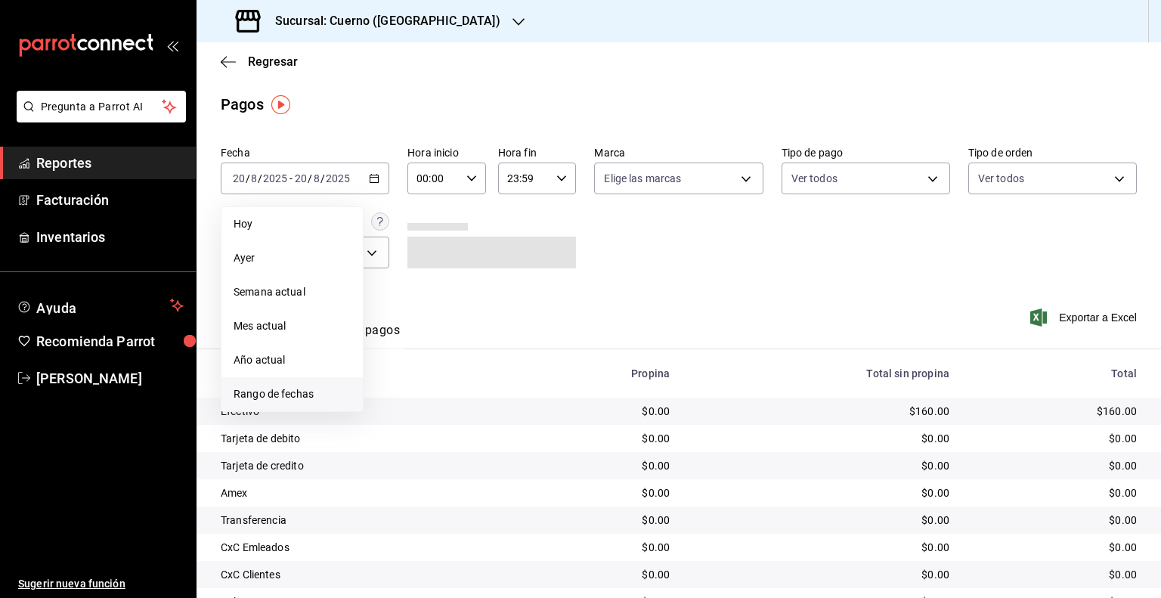
click at [275, 410] on li "Rango de fechas" at bounding box center [291, 394] width 141 height 34
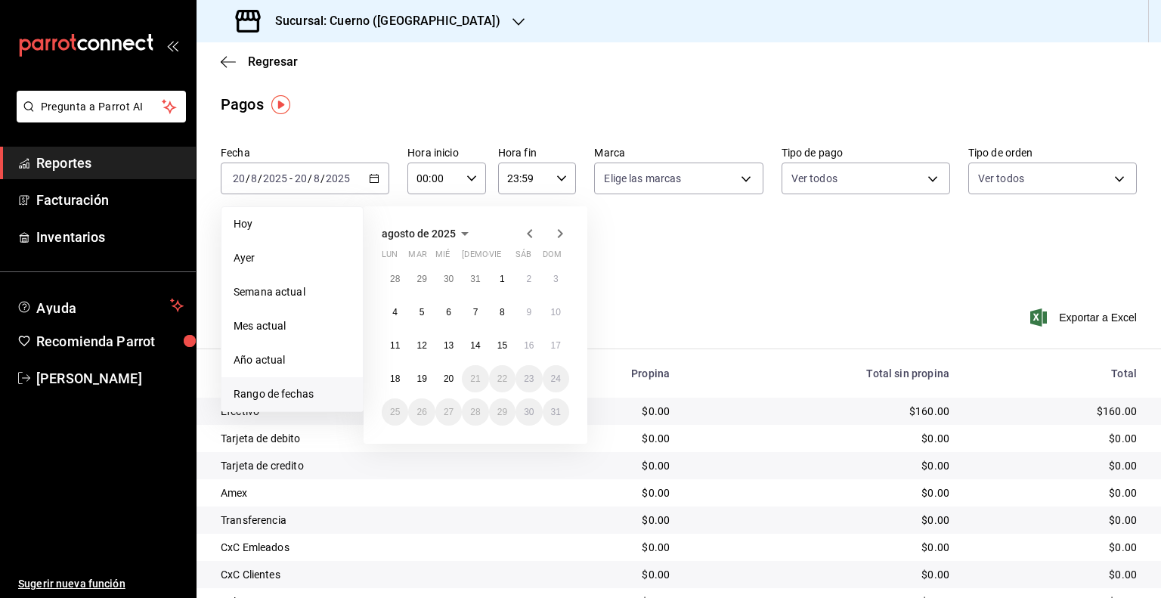
click at [273, 395] on span "Rango de fechas" at bounding box center [291, 394] width 117 height 16
click at [428, 372] on button "19" at bounding box center [421, 378] width 26 height 27
click at [444, 379] on abbr "20" at bounding box center [449, 378] width 10 height 11
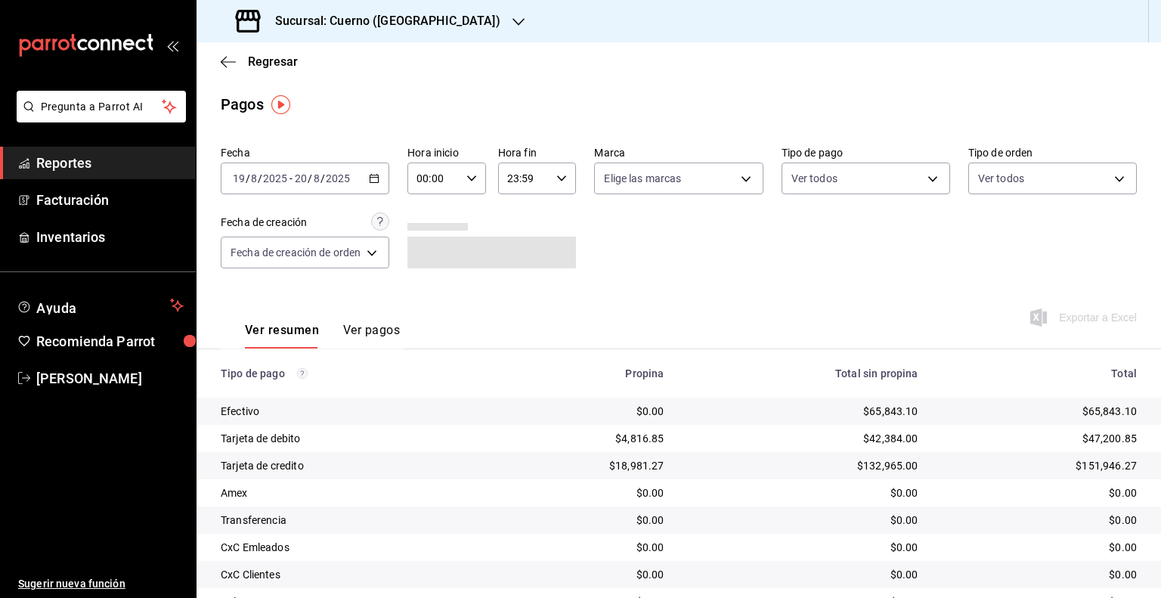
click at [447, 164] on input "00:00" at bounding box center [433, 178] width 53 height 30
click at [430, 253] on span "05" at bounding box center [427, 247] width 14 height 12
type input "05:00"
click at [527, 180] on div at bounding box center [580, 299] width 1161 height 598
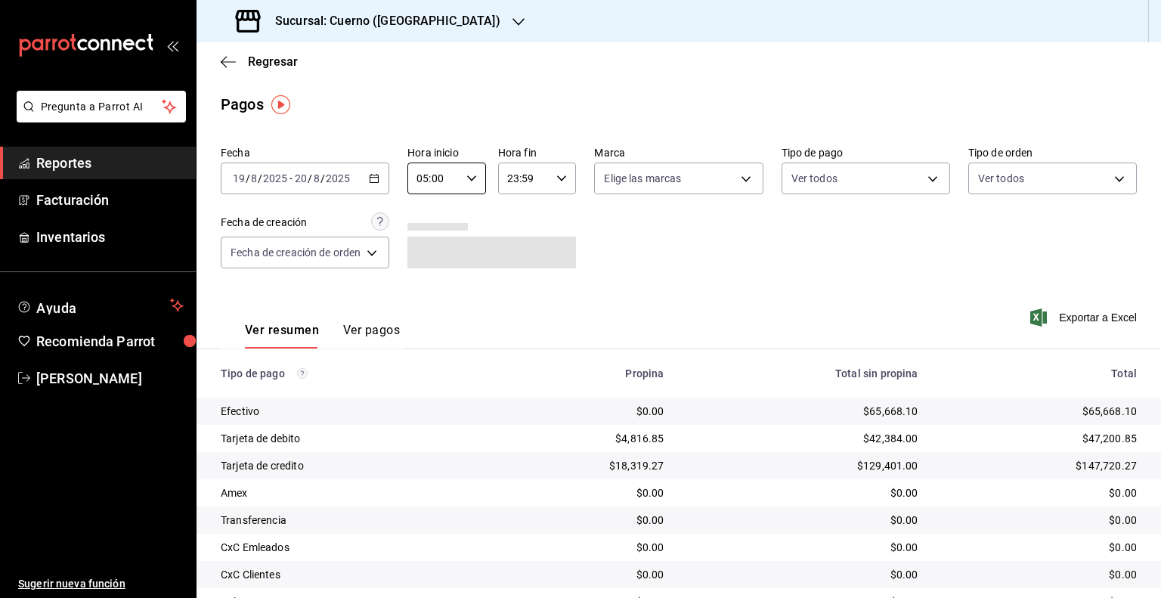
click at [527, 180] on input "23:59" at bounding box center [524, 178] width 53 height 30
click at [508, 246] on button "05" at bounding box center [516, 239] width 32 height 30
type input "05:59"
drag, startPoint x: 787, startPoint y: 156, endPoint x: 743, endPoint y: 173, distance: 46.2
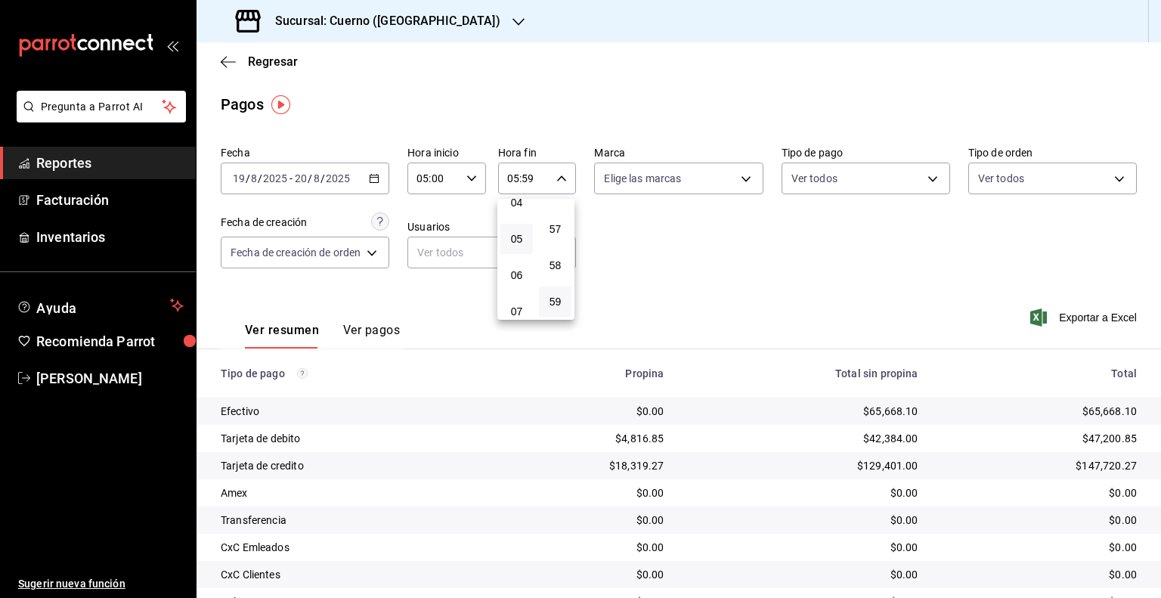
click at [786, 156] on div at bounding box center [580, 299] width 1161 height 598
click at [740, 173] on div "00 01 02 03 04 05 06 07 08 09 10 11 12 13 14 15 16 17 18 19 20 21 22 23 00 01 0…" at bounding box center [580, 301] width 1161 height 593
click at [711, 184] on body "Pregunta a Parrot AI Reportes Facturación Inventarios Ayuda Recomienda Parrot G…" at bounding box center [580, 299] width 1161 height 598
click at [678, 286] on span "Cuerno (Andares)" at bounding box center [691, 288] width 117 height 16
type input "c9e961b9-bc29-480f-a65c-324ff110f526"
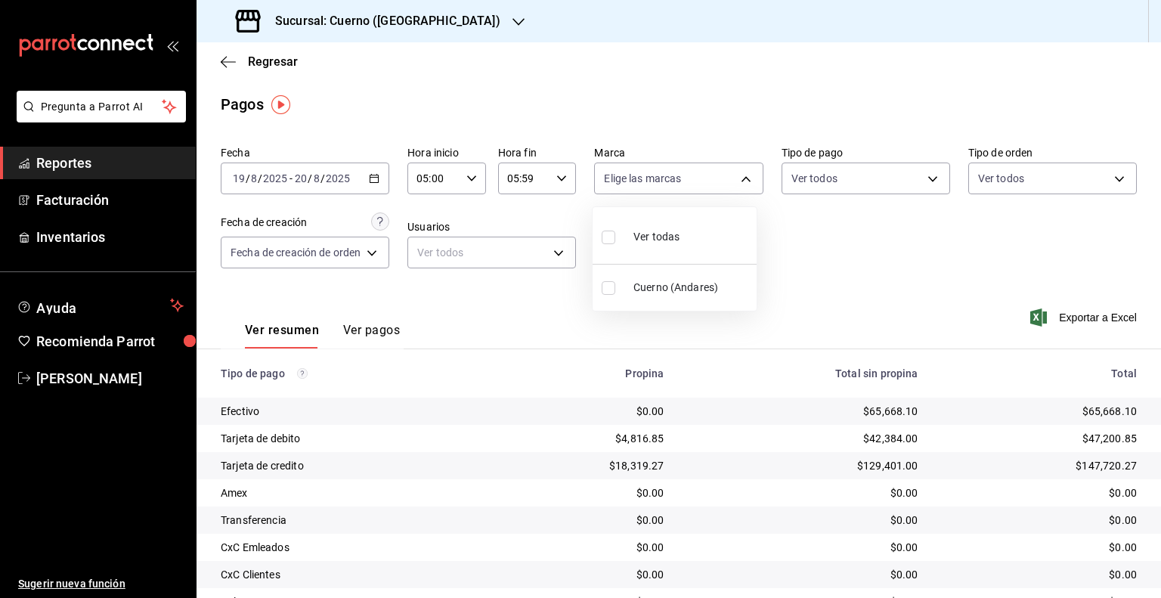
checkbox input "true"
click at [1069, 326] on div at bounding box center [580, 299] width 1161 height 598
click at [1064, 317] on span "Exportar a Excel" at bounding box center [1085, 317] width 104 height 18
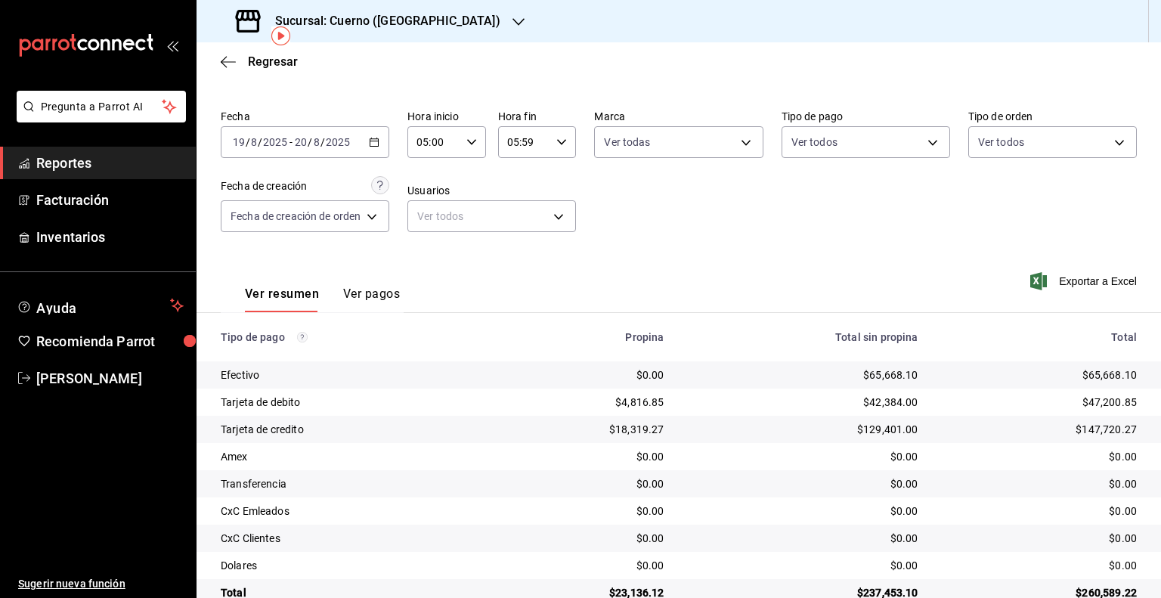
scroll to position [70, 0]
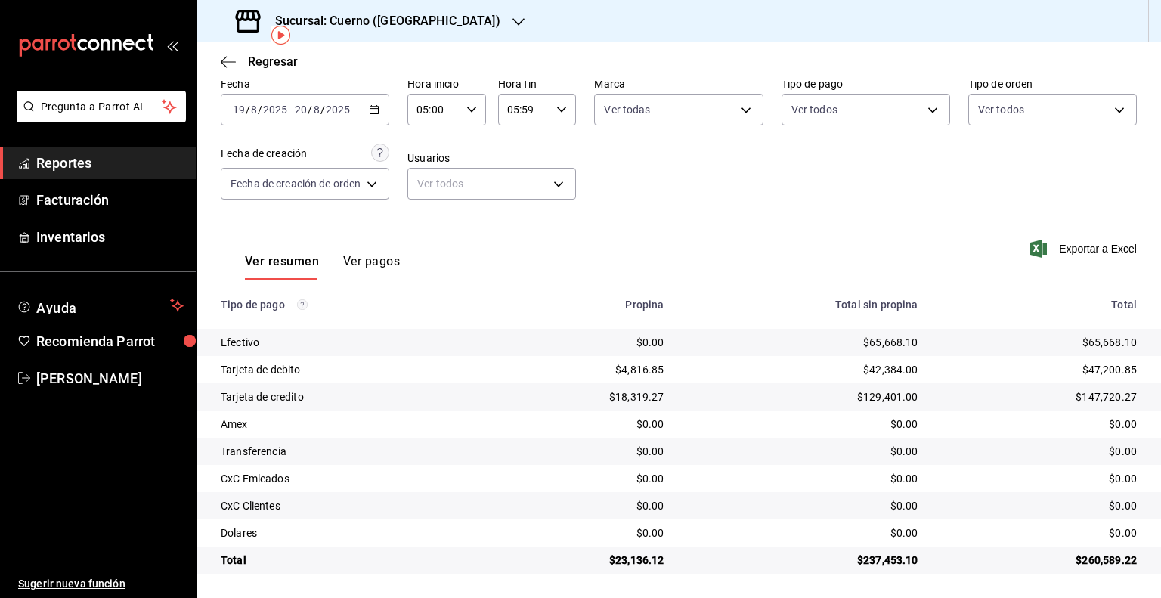
click at [326, 110] on input "2025" at bounding box center [338, 110] width 26 height 12
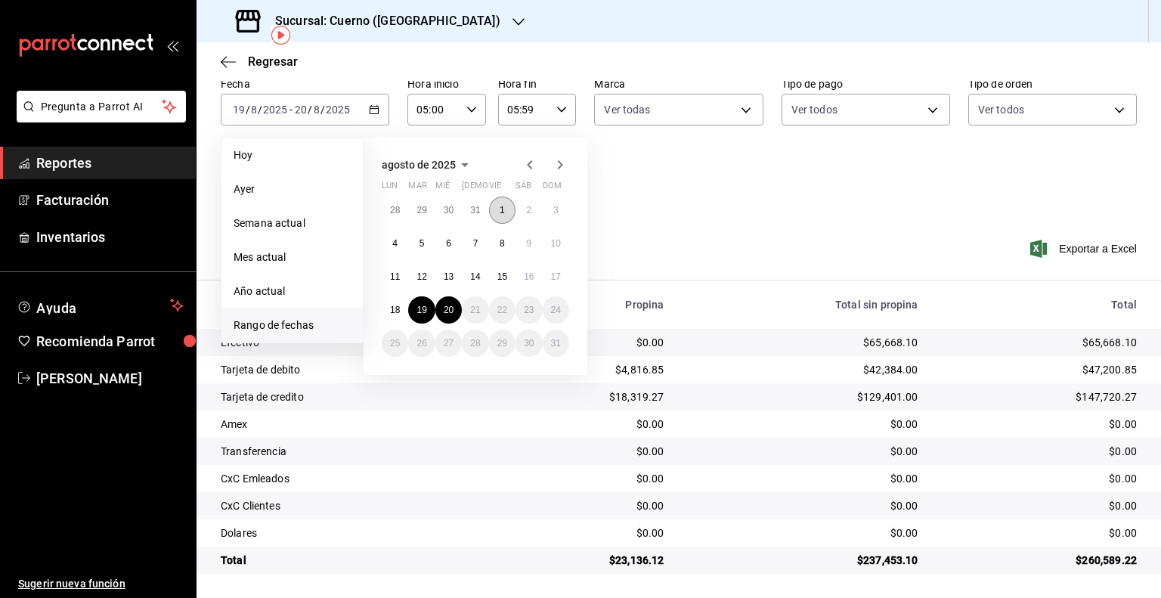
click at [505, 217] on button "1" at bounding box center [502, 209] width 26 height 27
click at [400, 270] on button "11" at bounding box center [395, 276] width 26 height 27
type input "00:00"
type input "23:59"
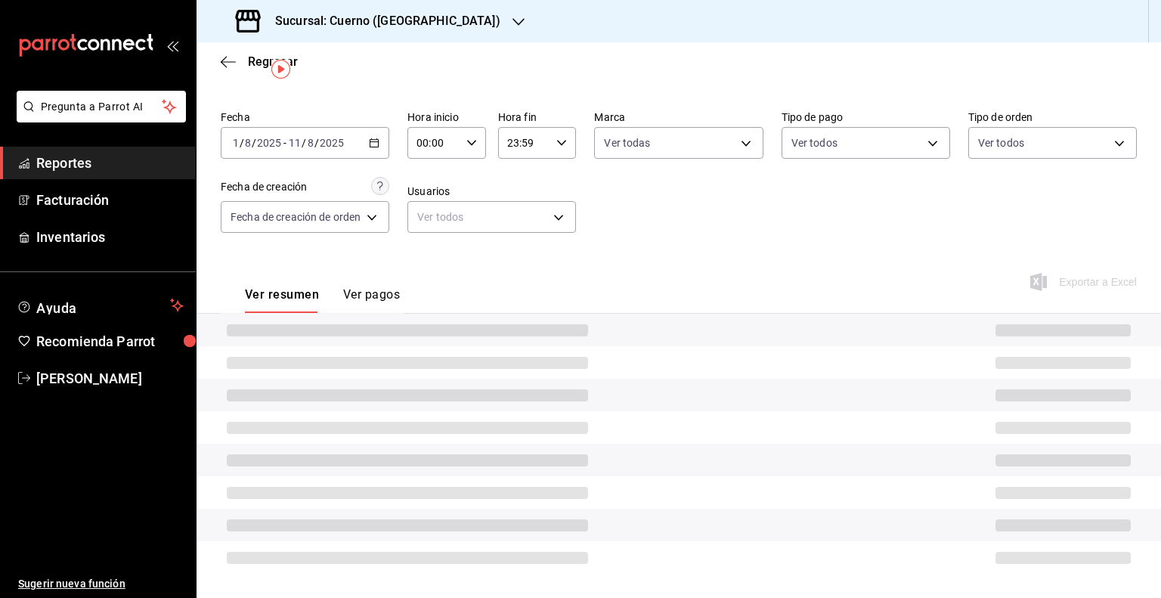
scroll to position [70, 0]
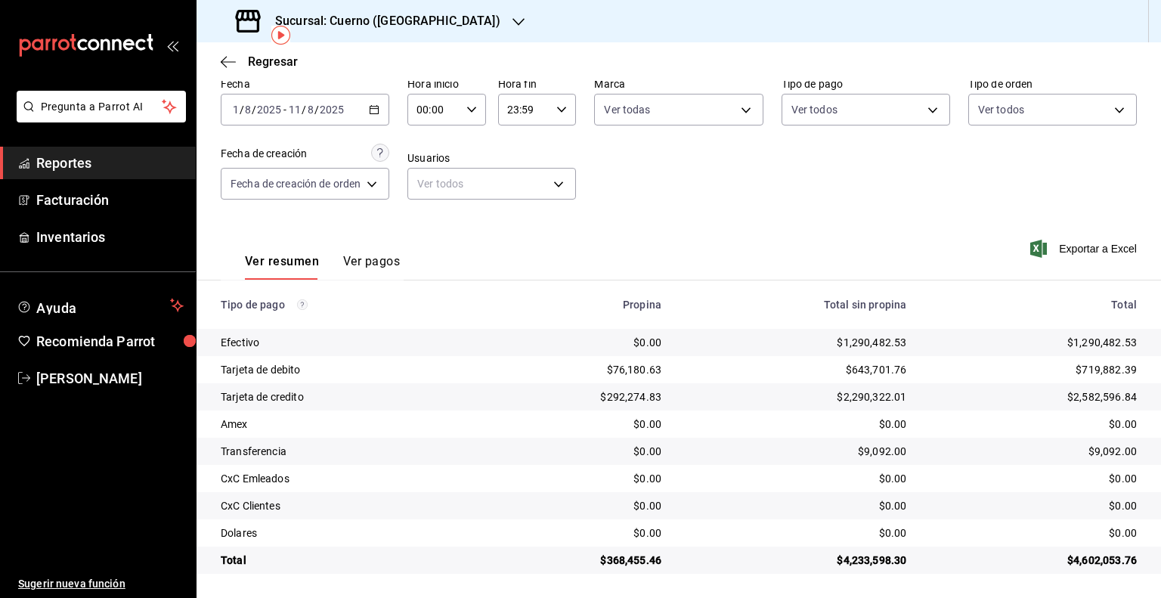
click at [262, 108] on input "2025" at bounding box center [269, 110] width 26 height 12
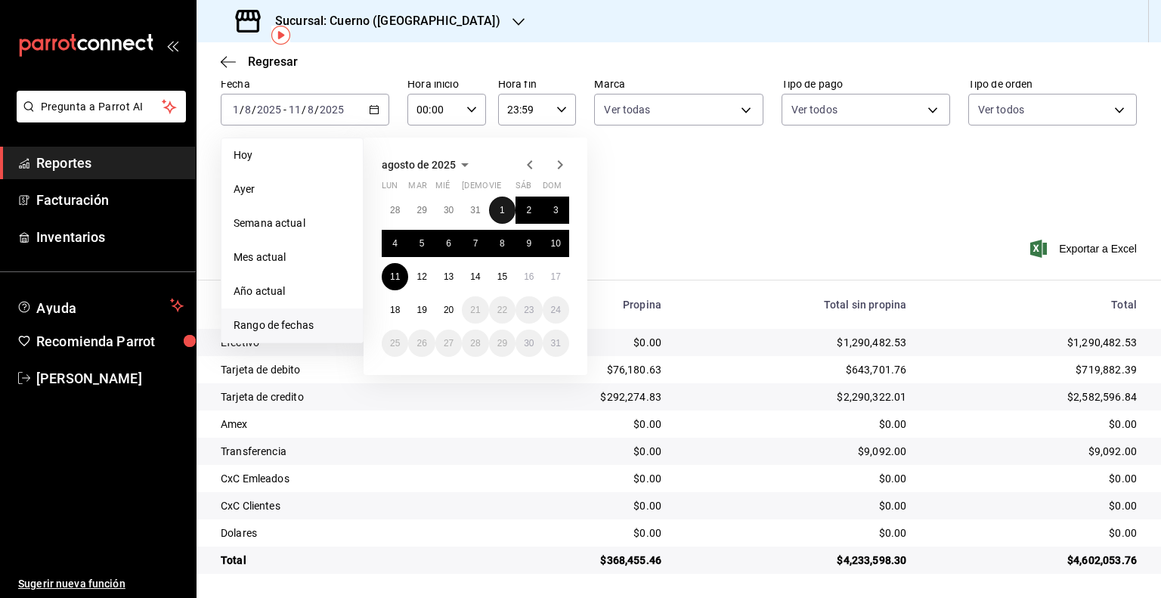
click at [508, 205] on button "1" at bounding box center [502, 209] width 26 height 27
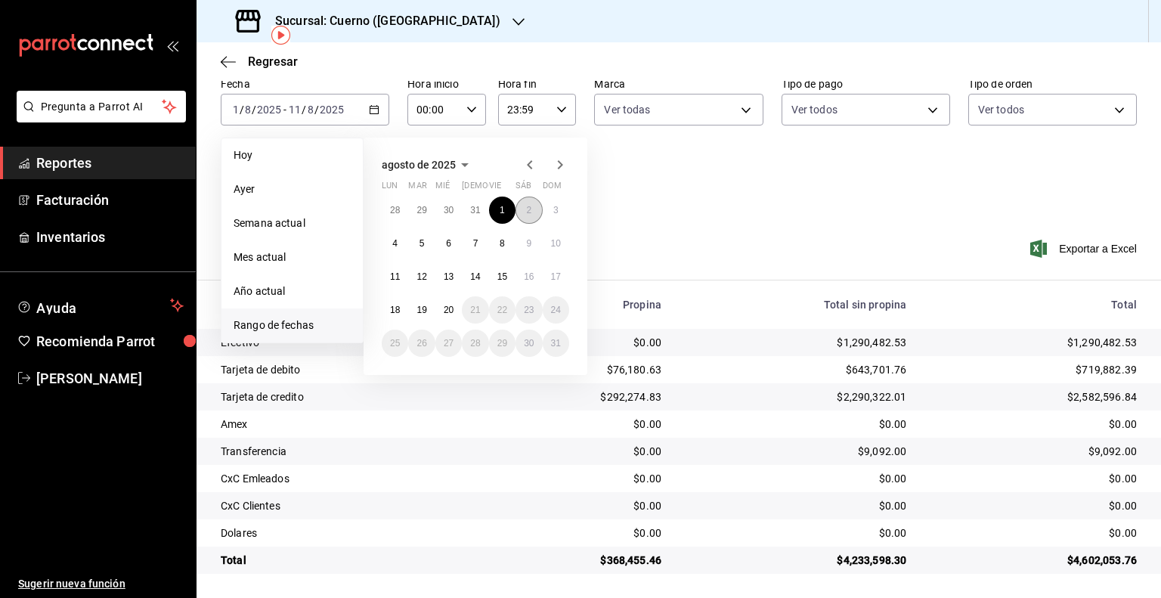
click at [521, 205] on button "2" at bounding box center [528, 209] width 26 height 27
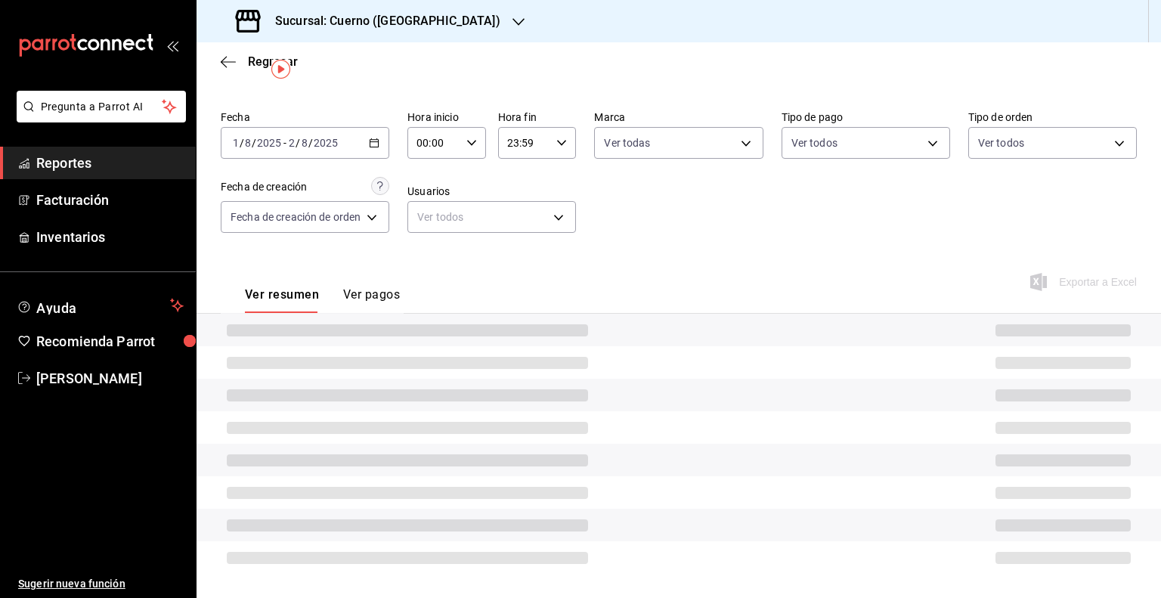
scroll to position [70, 0]
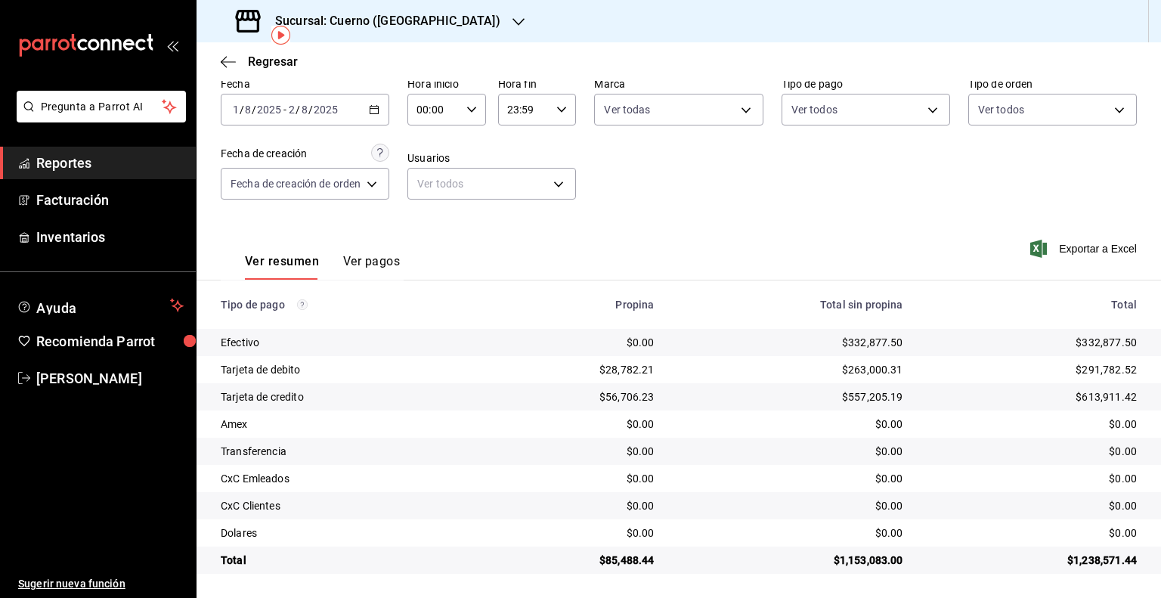
click at [323, 105] on input "2025" at bounding box center [326, 110] width 26 height 12
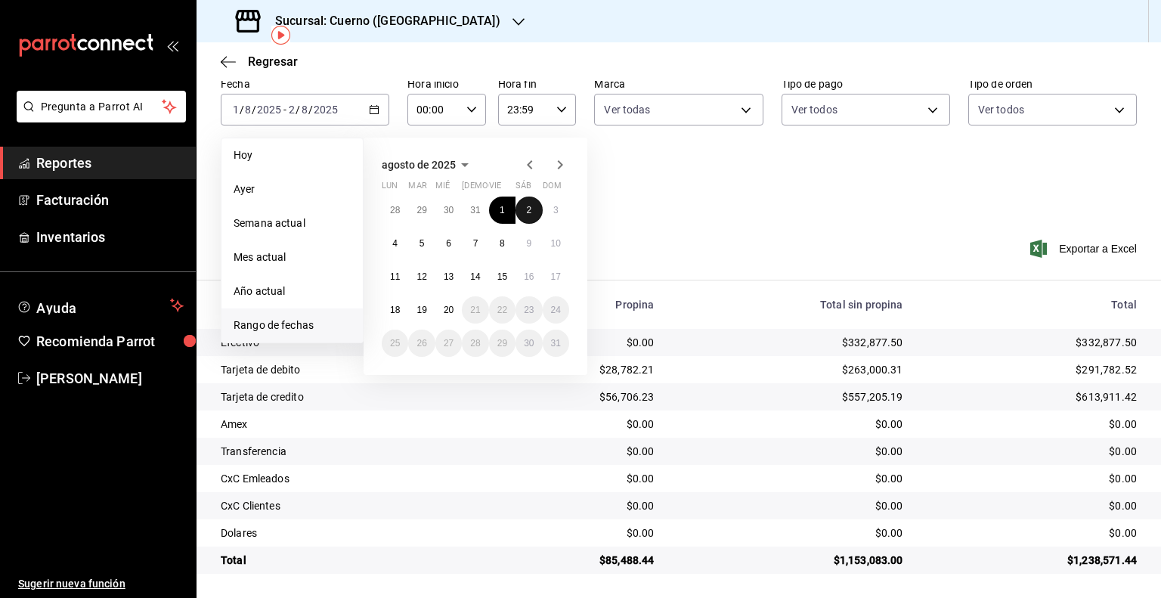
drag, startPoint x: 539, startPoint y: 213, endPoint x: 555, endPoint y: 211, distance: 16.0
click at [539, 213] on button "2" at bounding box center [528, 209] width 26 height 27
click at [555, 211] on abbr "3" at bounding box center [555, 210] width 5 height 11
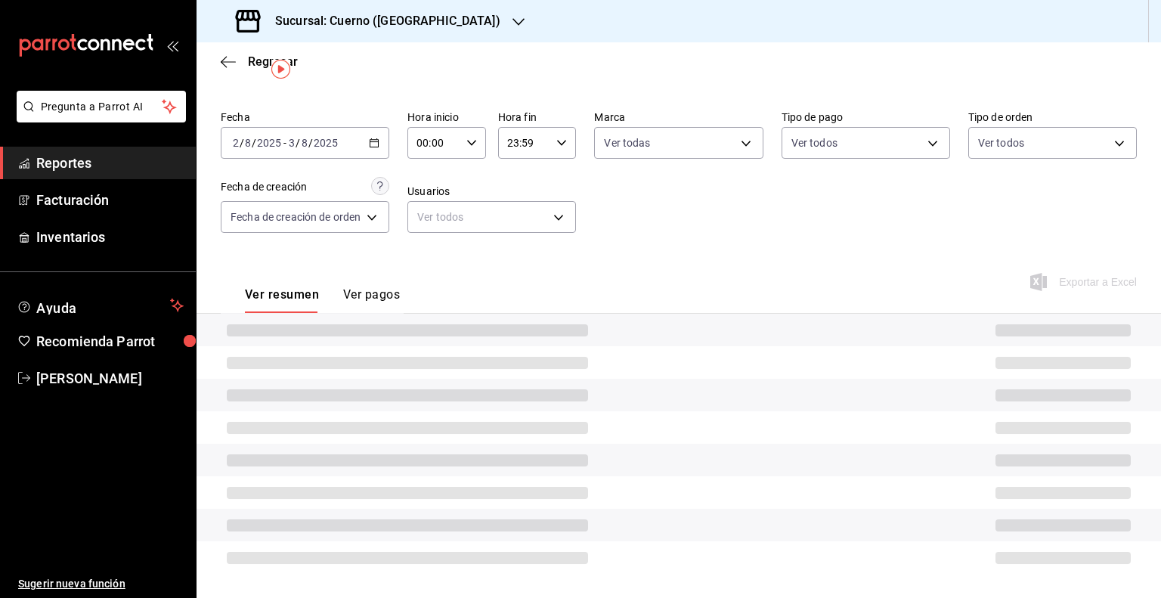
scroll to position [70, 0]
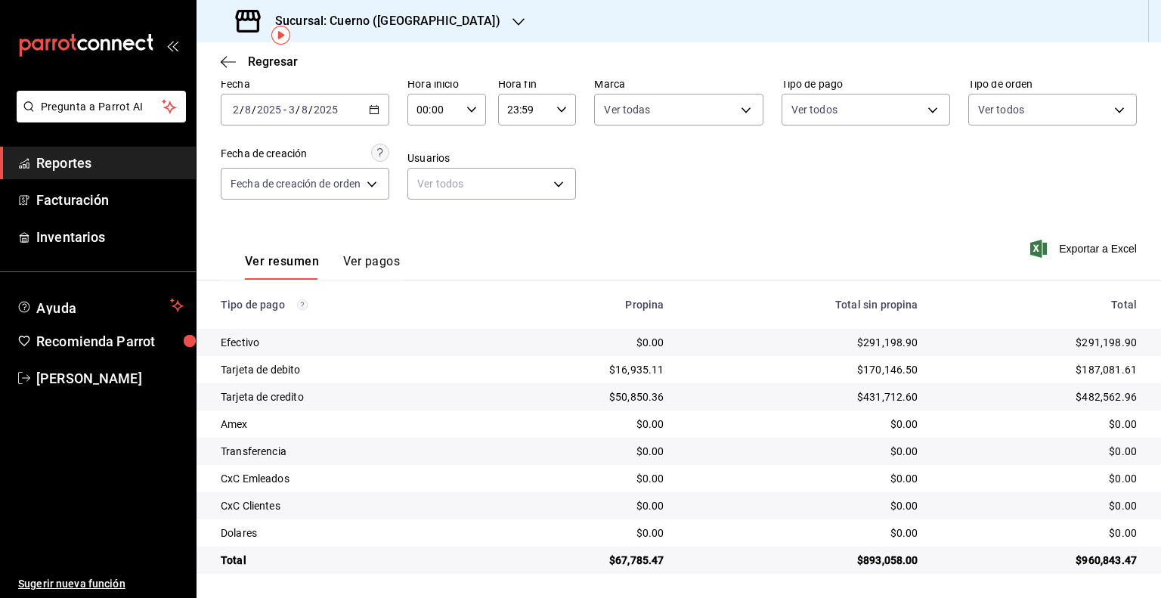
click at [285, 106] on span "-" at bounding box center [284, 110] width 3 height 12
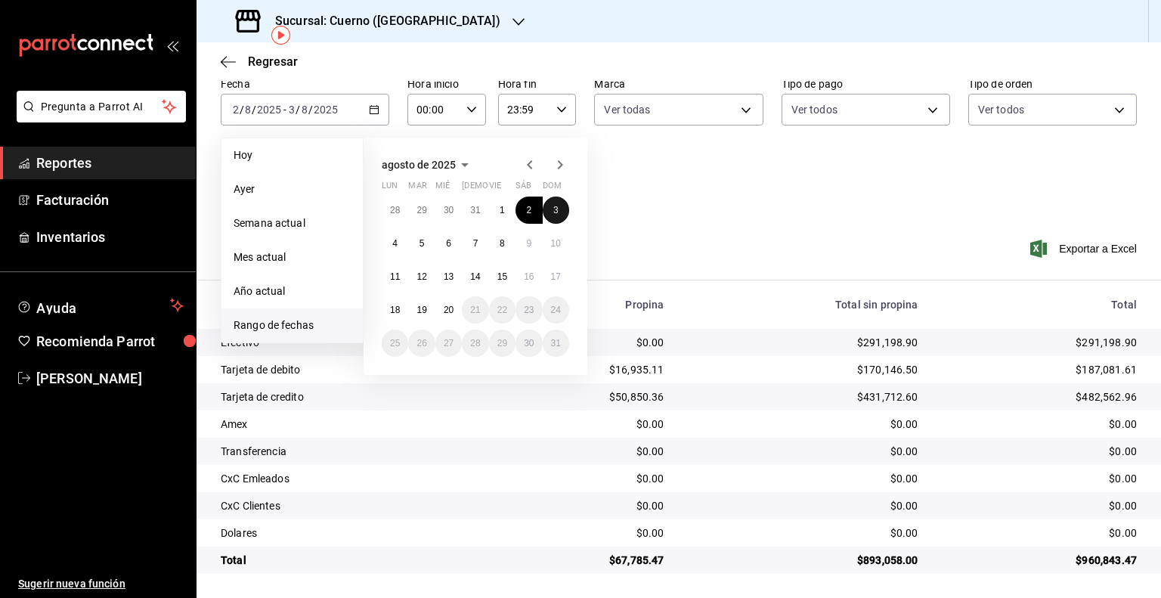
click at [553, 212] on abbr "3" at bounding box center [555, 210] width 5 height 11
click at [395, 240] on abbr "4" at bounding box center [394, 243] width 5 height 11
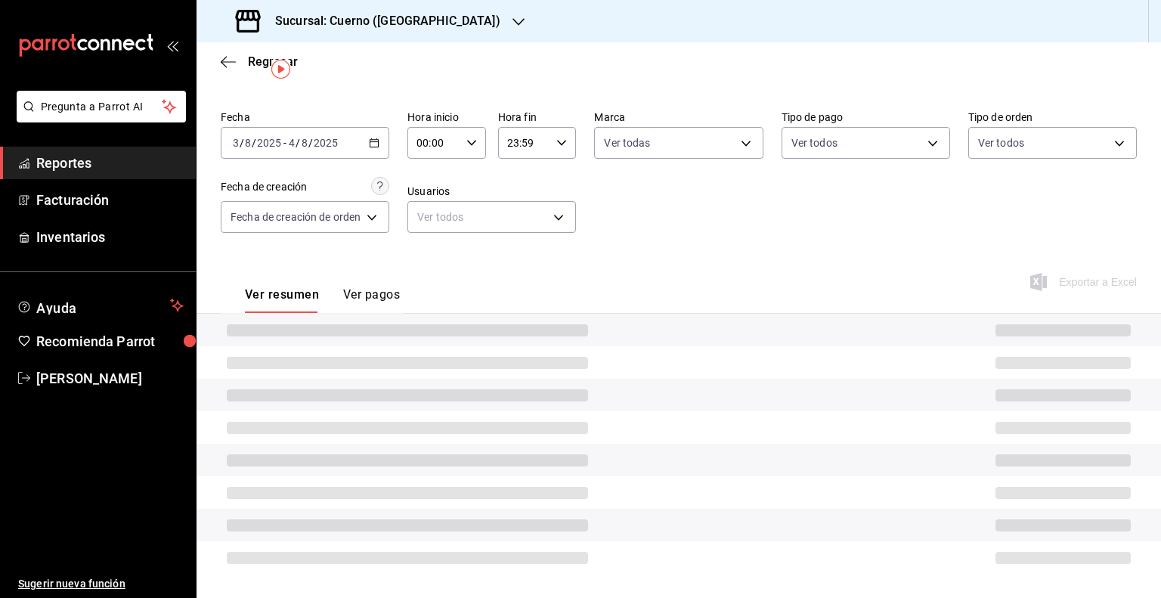
scroll to position [70, 0]
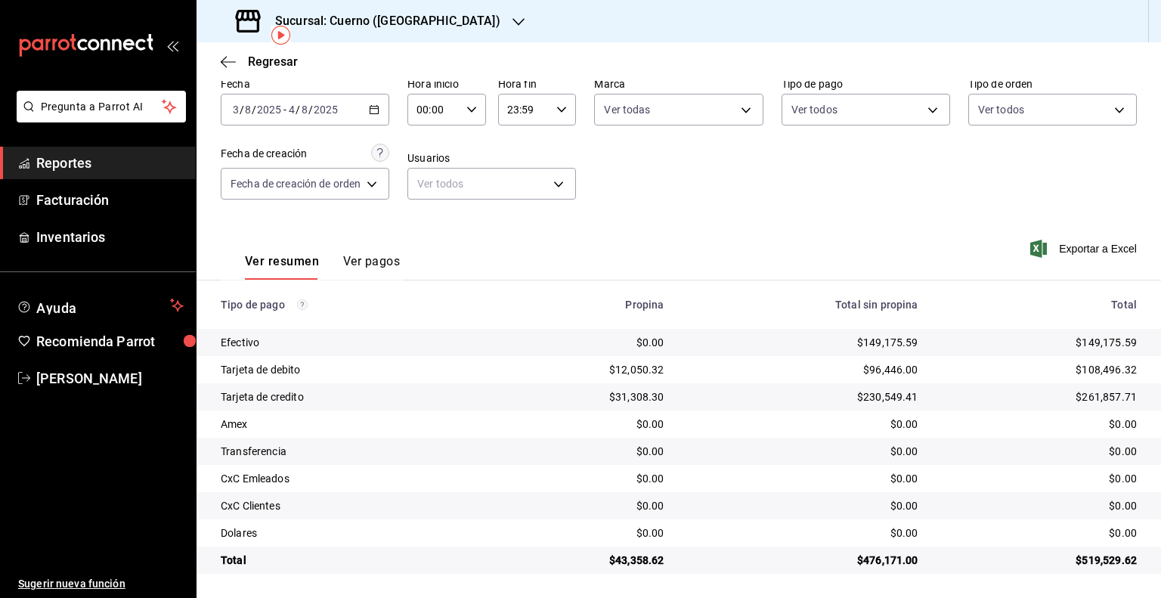
click at [324, 105] on input "2025" at bounding box center [326, 110] width 26 height 12
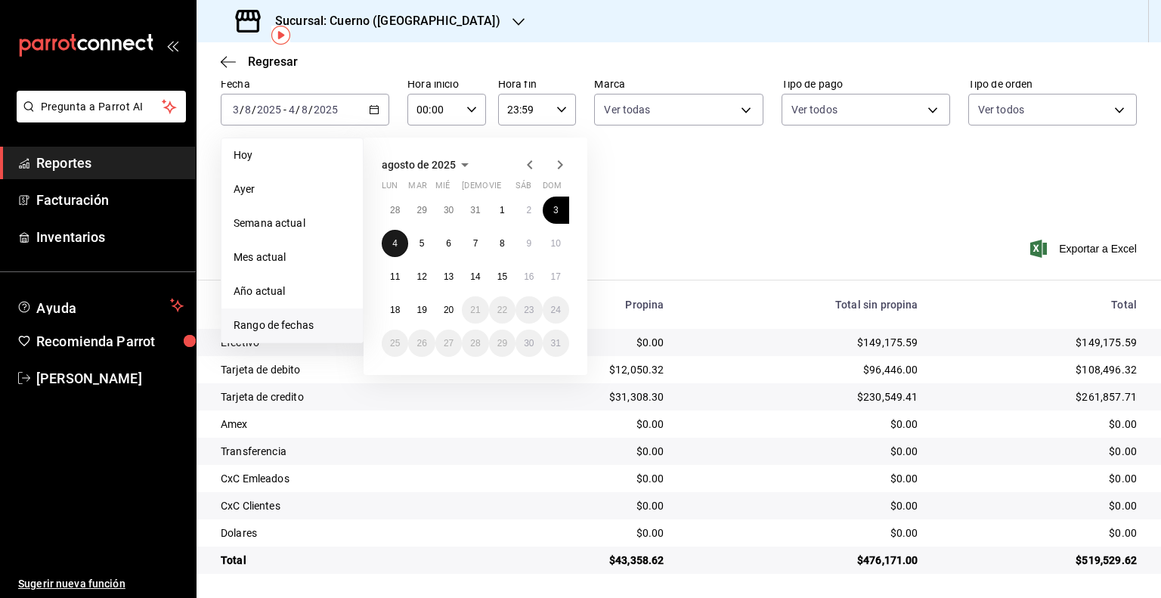
click at [399, 230] on button "4" at bounding box center [395, 243] width 26 height 27
click at [419, 236] on button "5" at bounding box center [421, 243] width 26 height 27
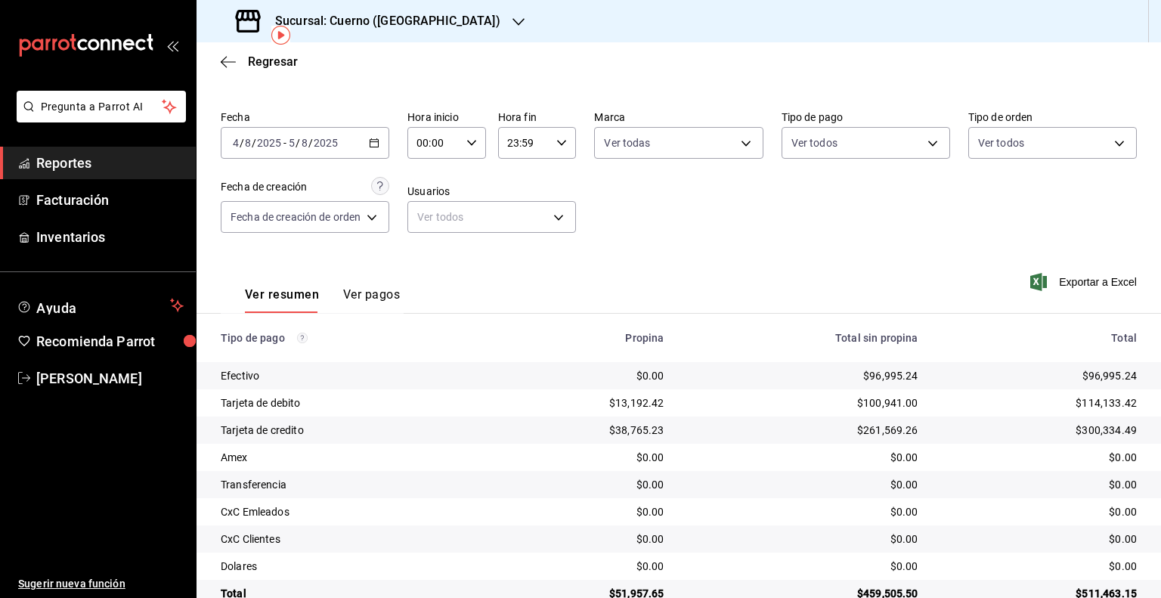
scroll to position [70, 0]
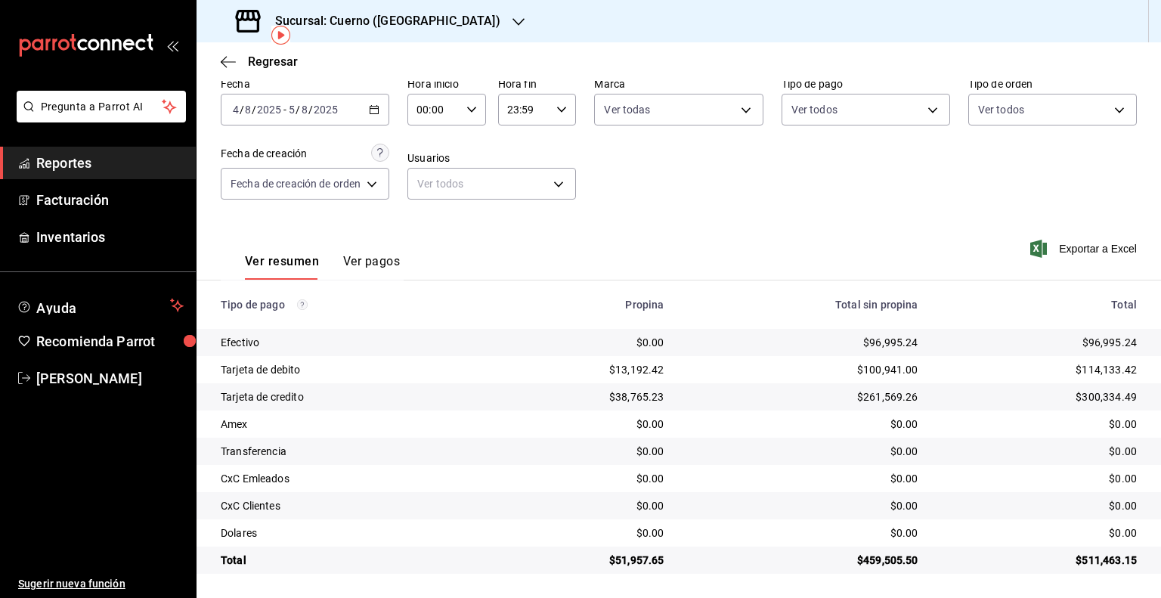
click at [314, 116] on div "2025-08-04 4 / 8 / 2025 - 2025-08-05 5 / 8 / 2025" at bounding box center [305, 110] width 168 height 32
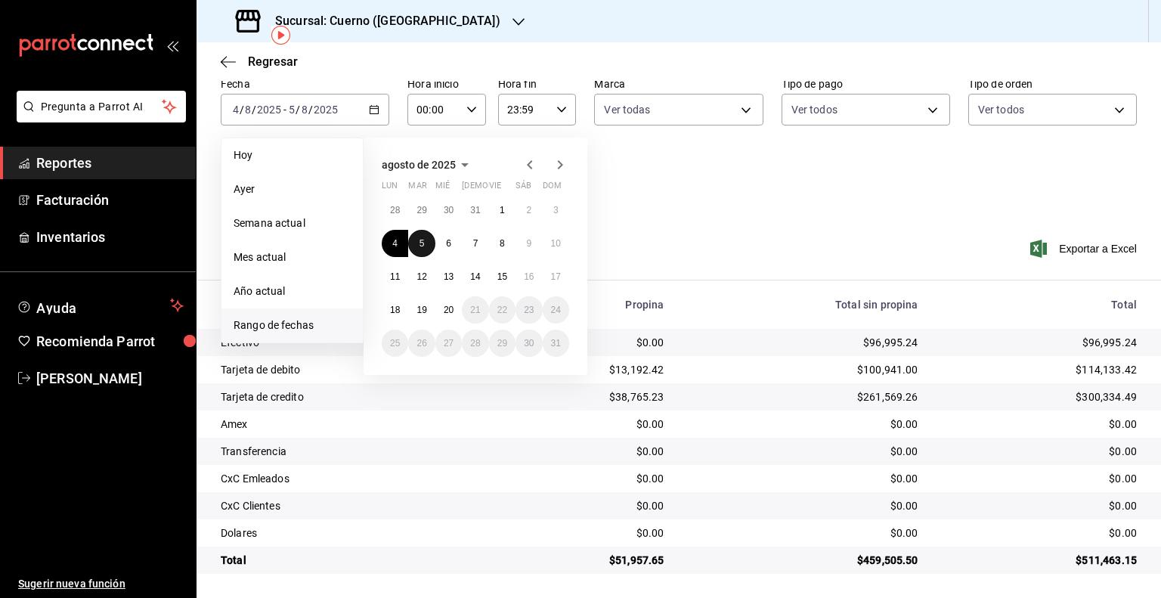
click at [429, 240] on button "5" at bounding box center [421, 243] width 26 height 27
click at [444, 244] on button "6" at bounding box center [448, 243] width 26 height 27
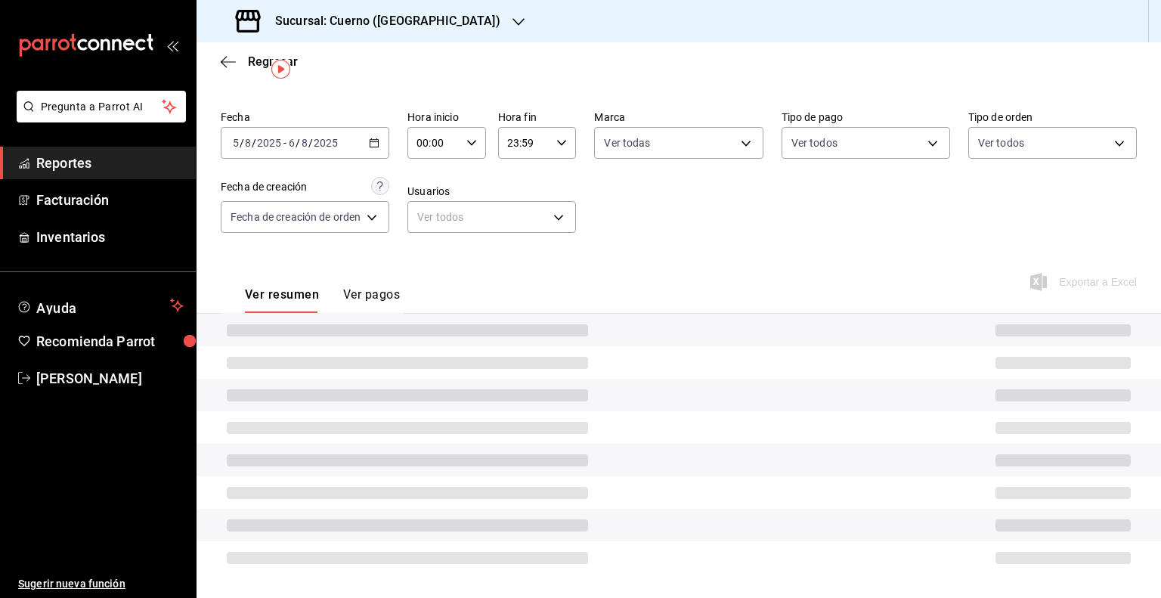
scroll to position [70, 0]
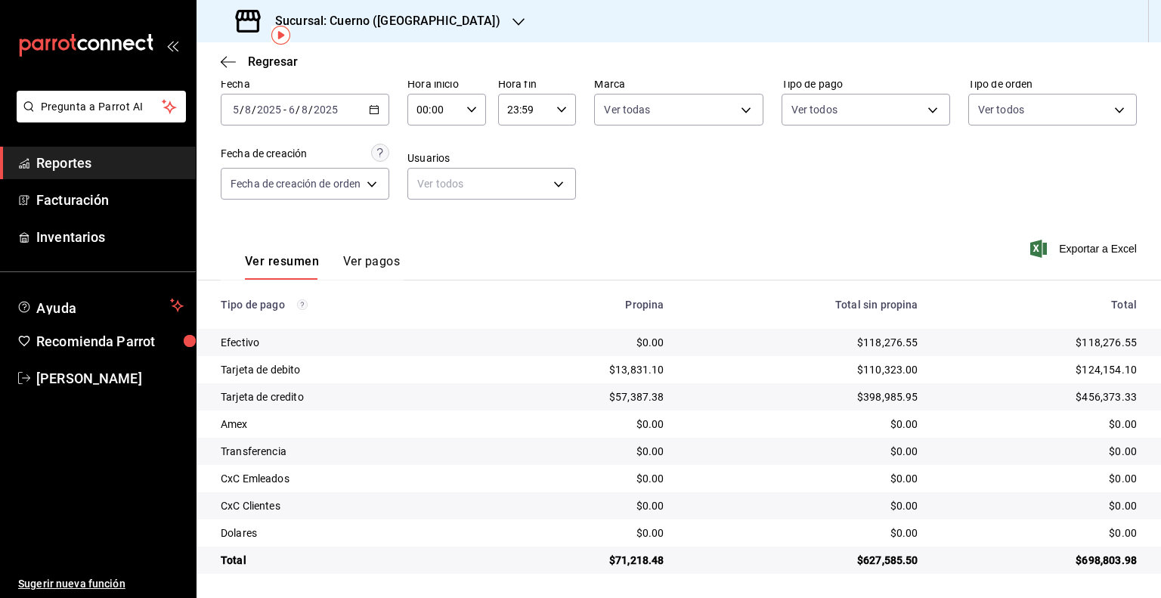
click at [313, 105] on input "2025" at bounding box center [326, 110] width 26 height 12
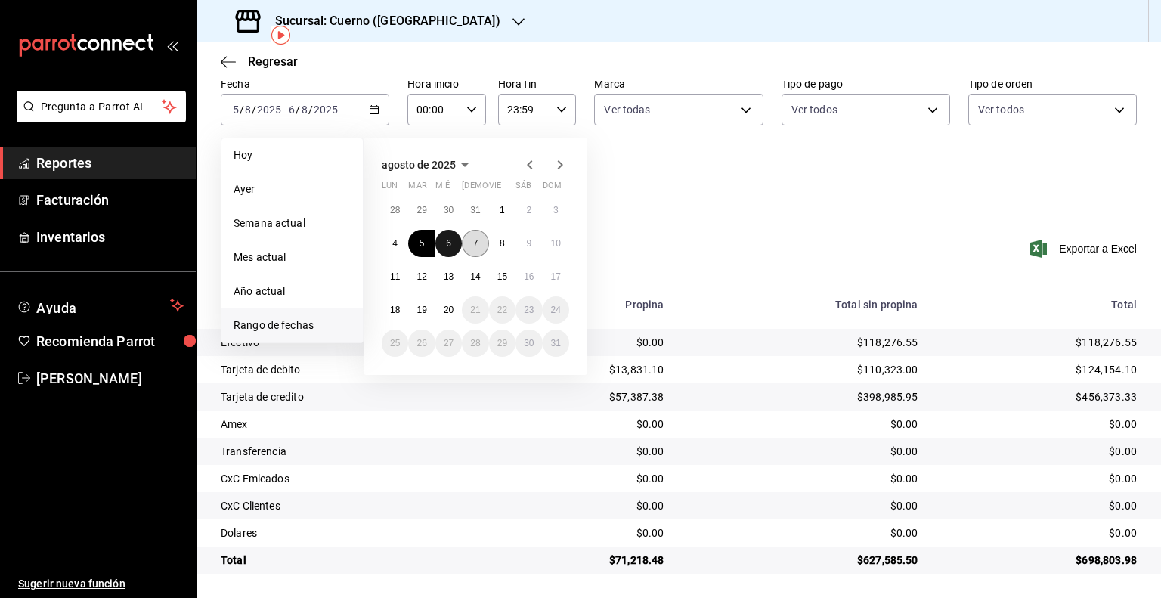
drag, startPoint x: 450, startPoint y: 238, endPoint x: 479, endPoint y: 242, distance: 29.0
click at [450, 240] on abbr "6" at bounding box center [448, 243] width 5 height 11
click at [479, 242] on button "7" at bounding box center [475, 243] width 26 height 27
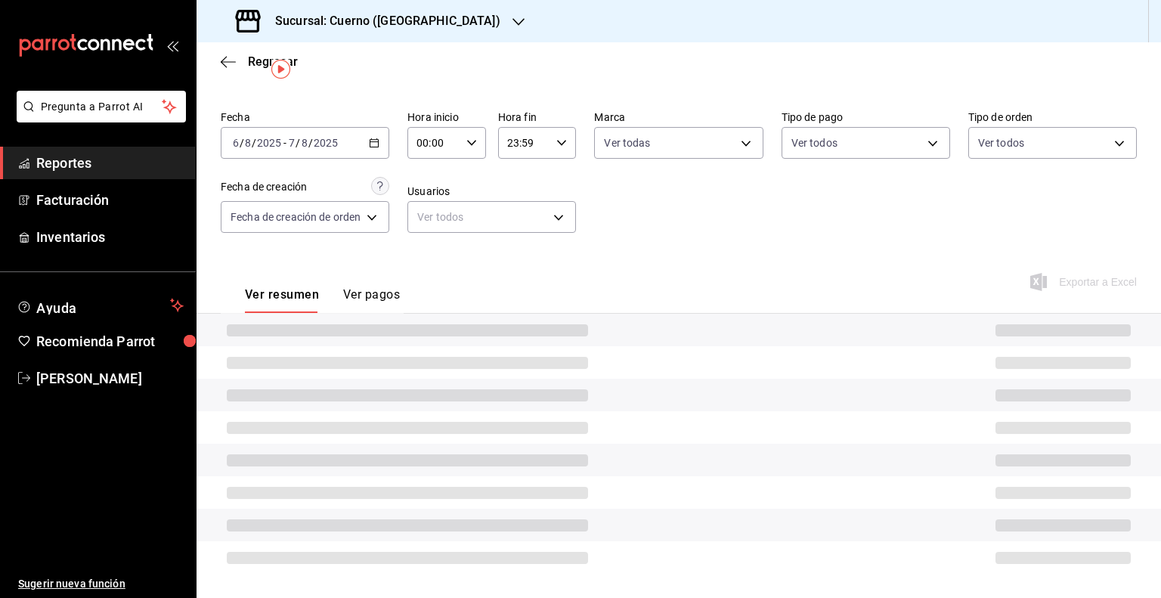
scroll to position [70, 0]
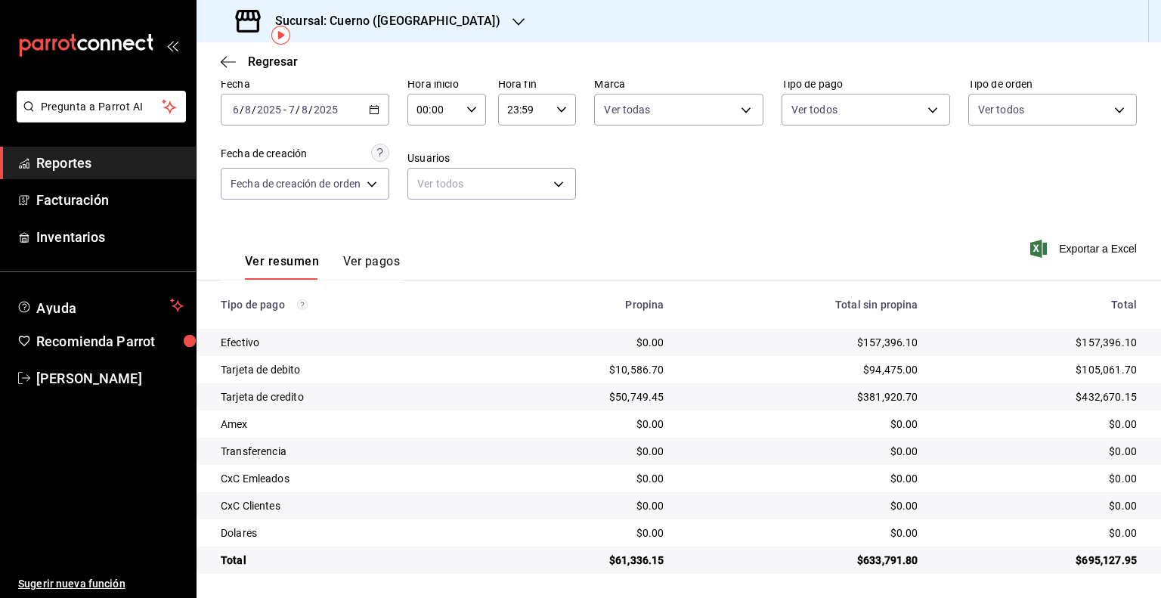
click at [303, 106] on input "8" at bounding box center [305, 110] width 8 height 12
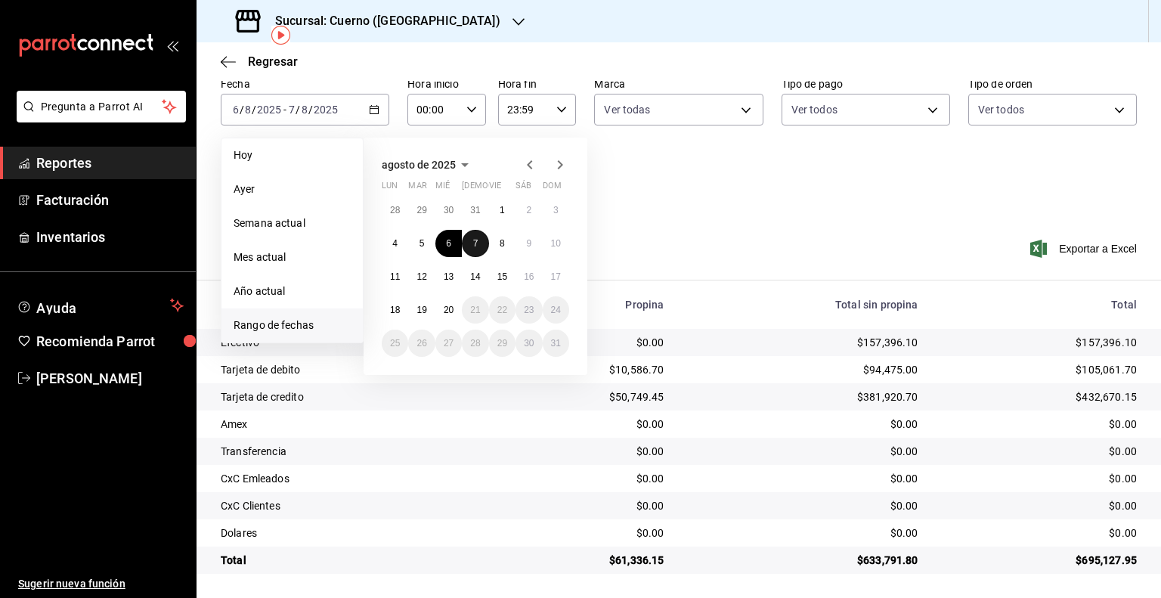
click at [483, 251] on button "7" at bounding box center [475, 243] width 26 height 27
click at [504, 246] on abbr "8" at bounding box center [501, 243] width 5 height 11
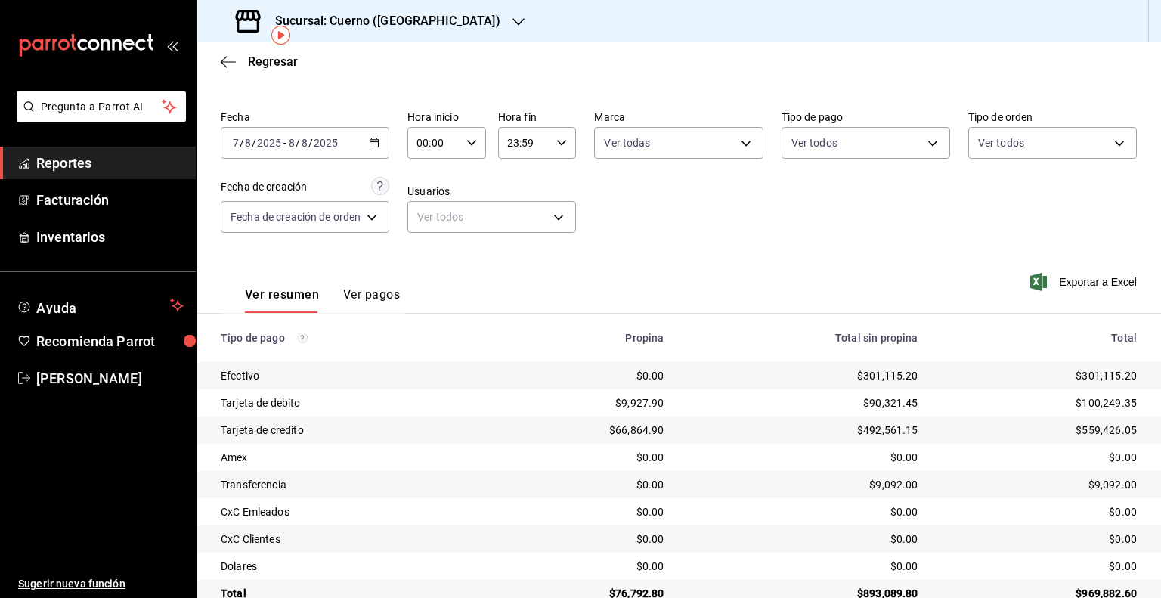
scroll to position [70, 0]
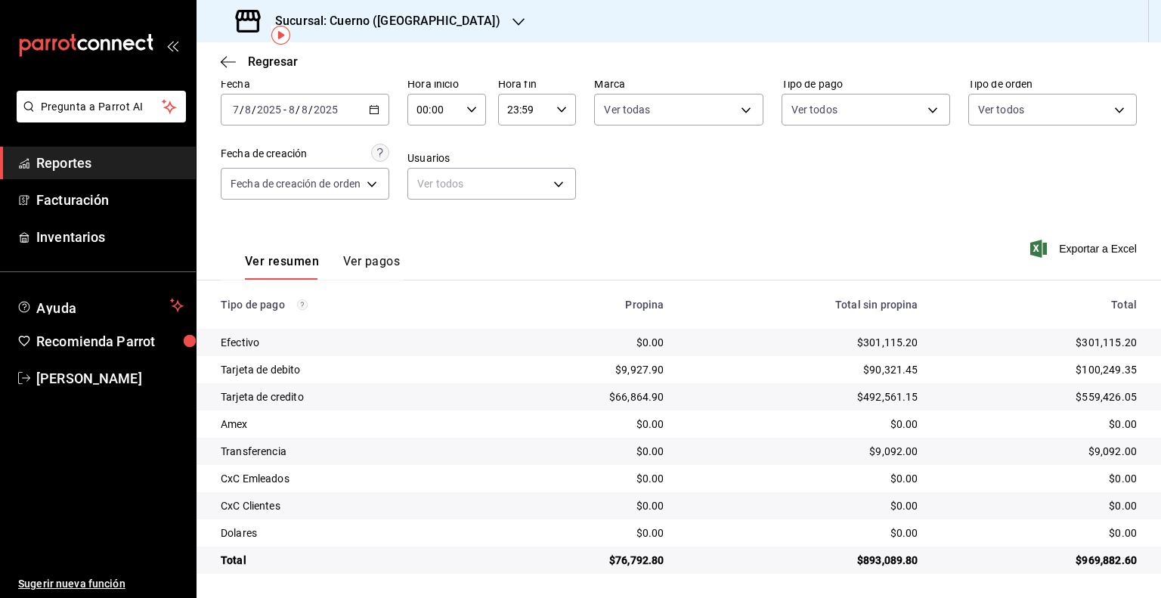
click at [419, 104] on input "00:00" at bounding box center [433, 109] width 53 height 30
click at [432, 184] on span "05" at bounding box center [427, 178] width 14 height 12
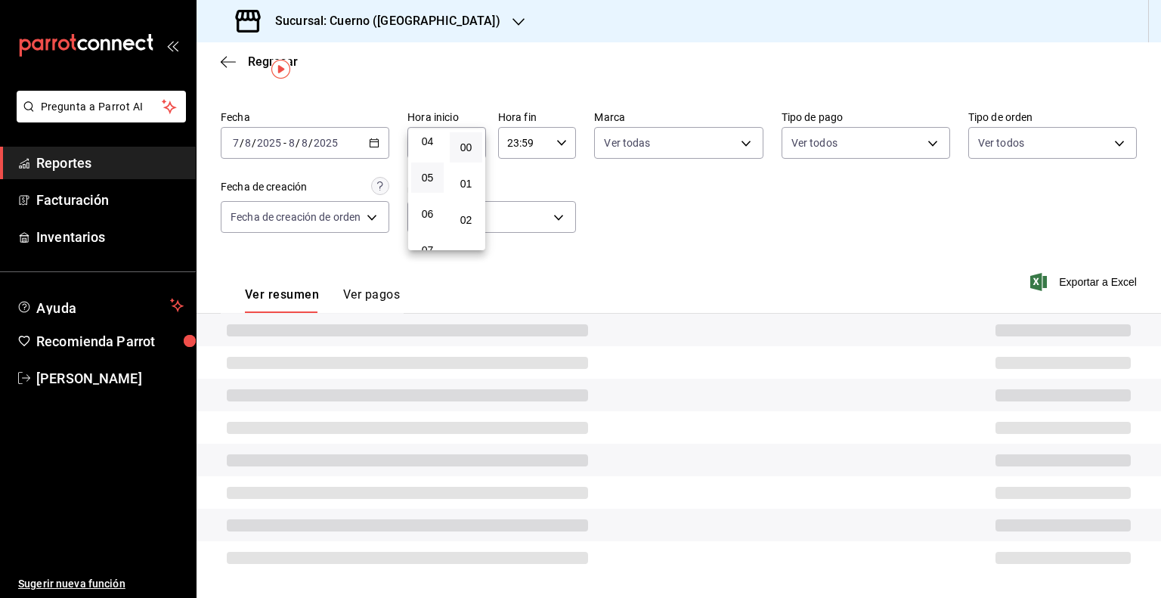
type input "05:00"
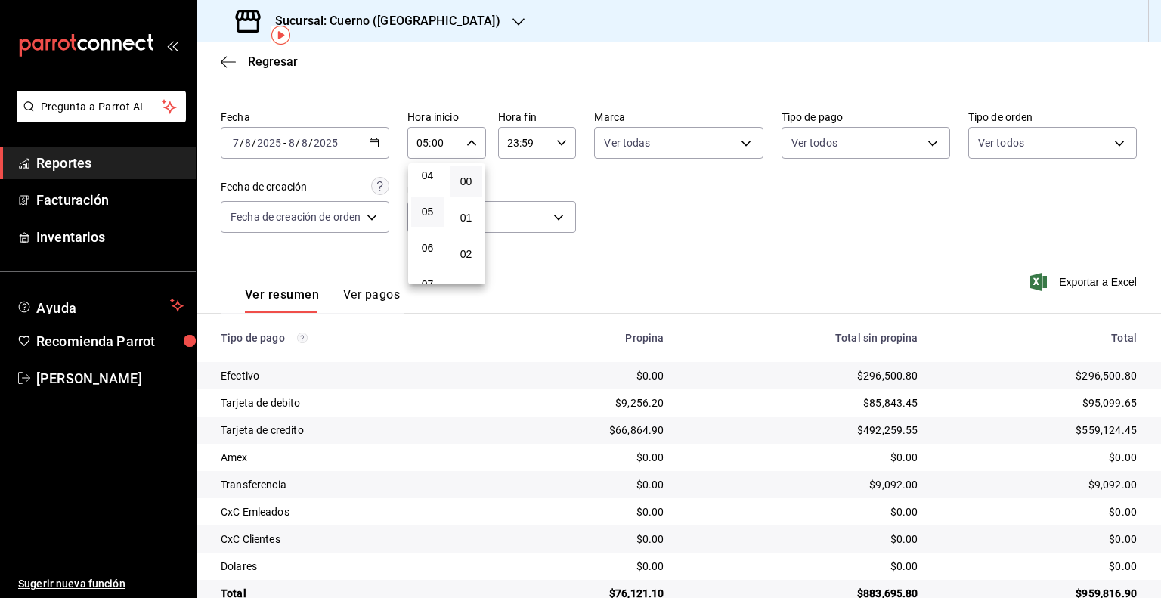
scroll to position [70, 0]
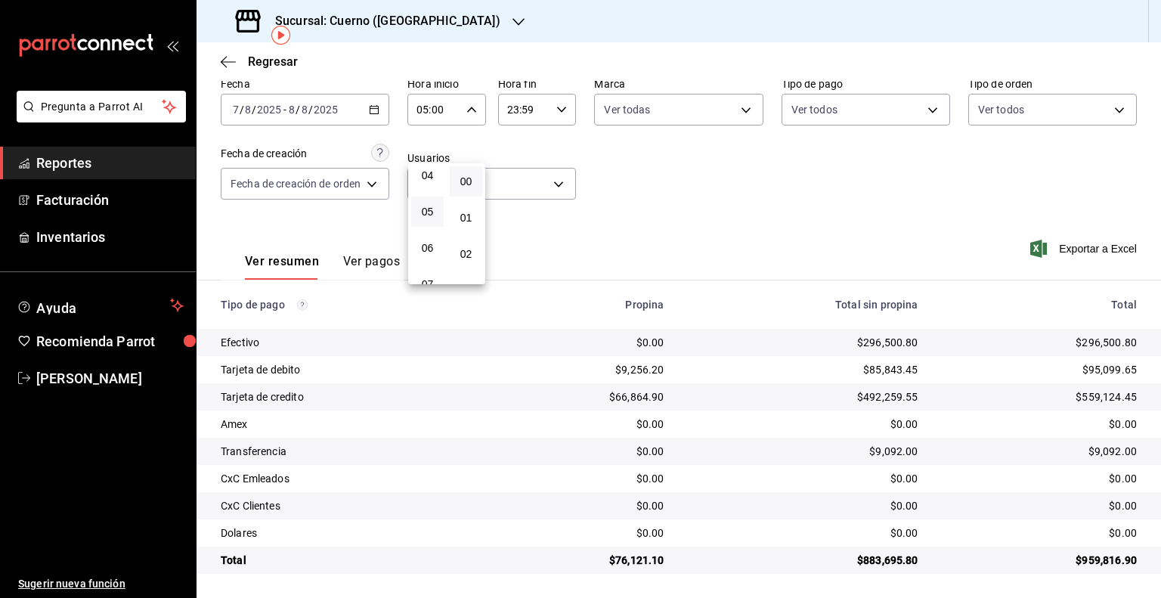
click at [523, 111] on div at bounding box center [580, 299] width 1161 height 598
click at [520, 110] on input "23:59" at bounding box center [524, 109] width 53 height 30
click at [517, 244] on span "05" at bounding box center [516, 245] width 14 height 12
type input "05:59"
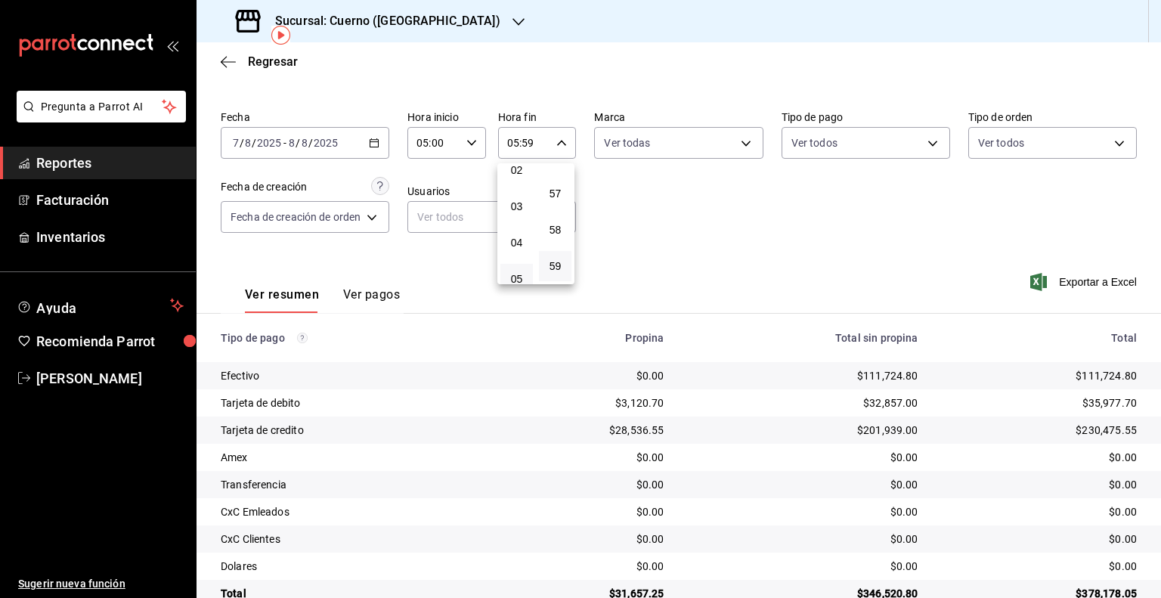
scroll to position [70, 0]
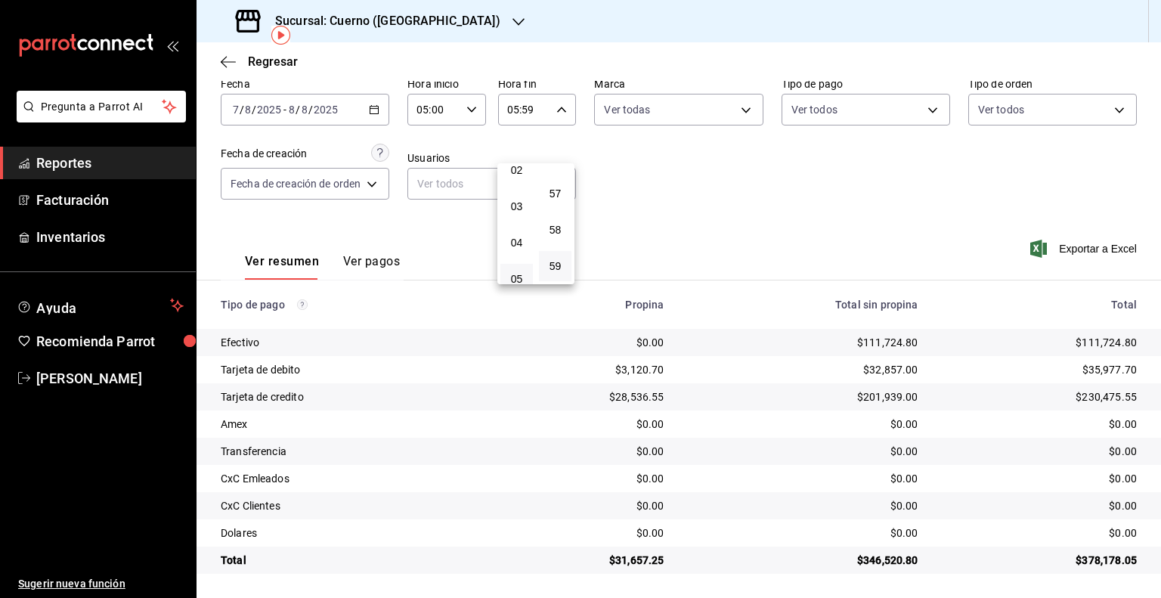
click at [252, 100] on div at bounding box center [580, 299] width 1161 height 598
click at [261, 99] on div "2025-08-07 7 / 8 / 2025 - 2025-08-08 8 / 8 / 2025" at bounding box center [305, 110] width 168 height 32
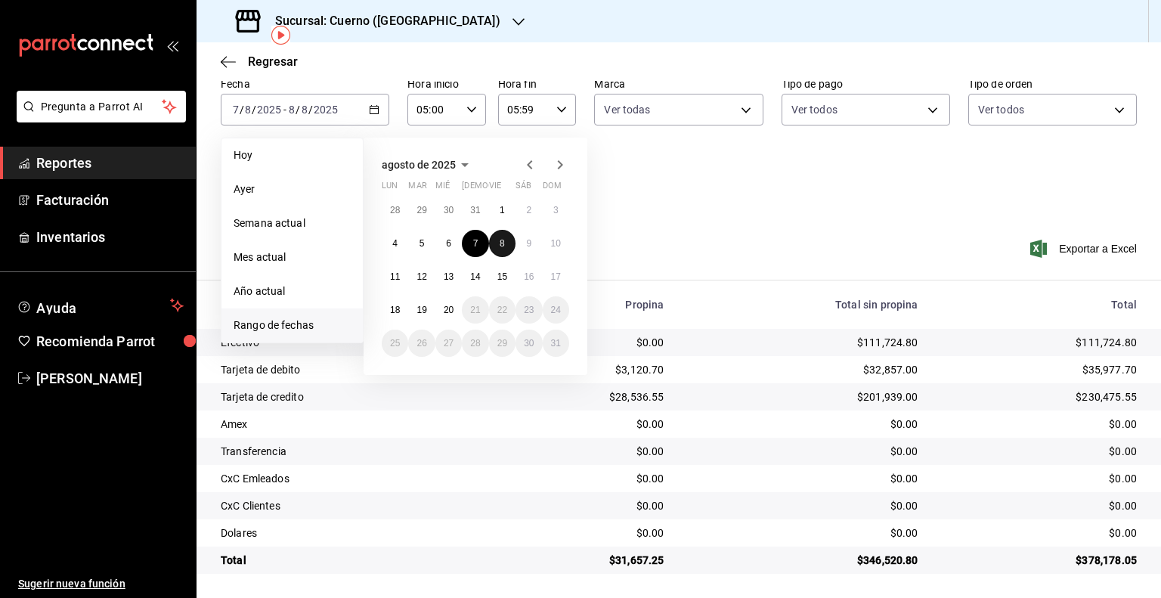
click at [508, 246] on button "8" at bounding box center [502, 243] width 26 height 27
click at [527, 246] on abbr "9" at bounding box center [528, 243] width 5 height 11
type input "00:00"
type input "23:59"
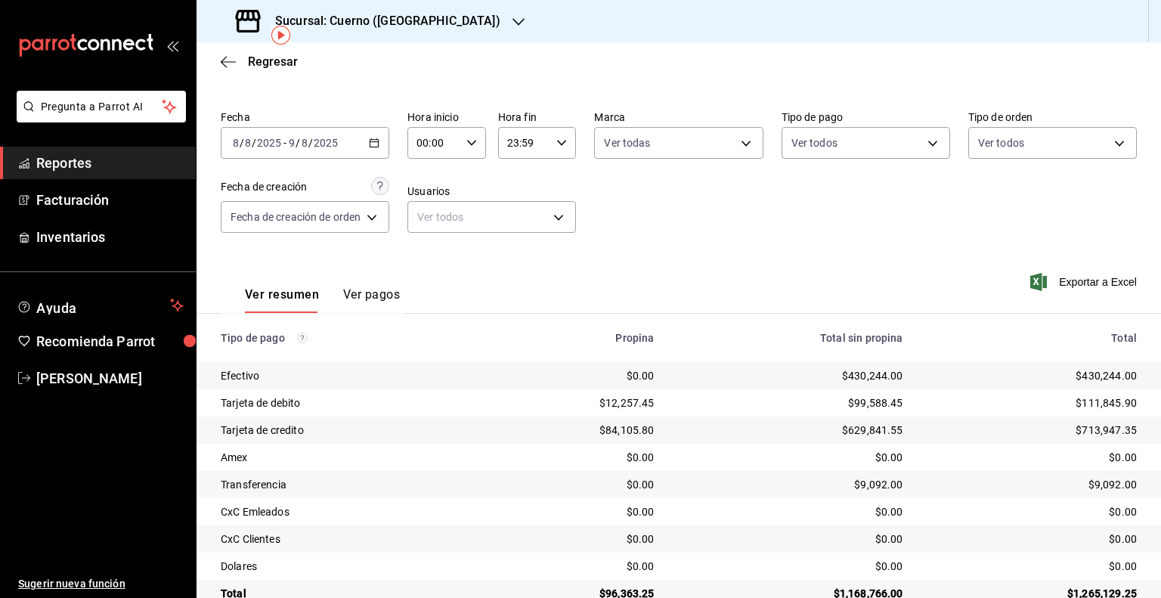
scroll to position [70, 0]
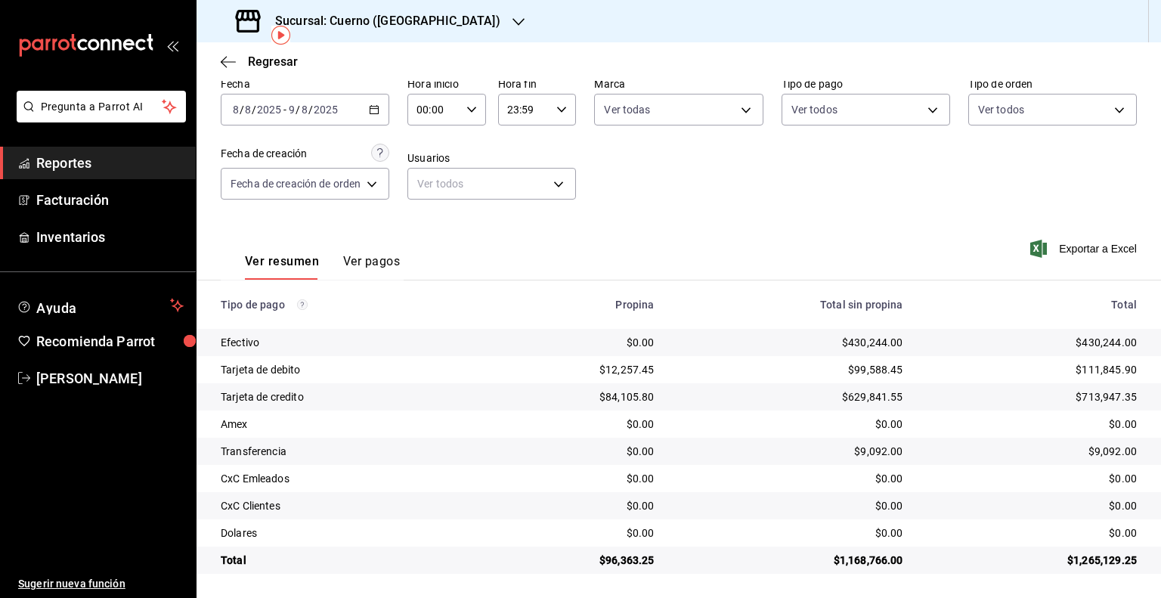
click at [432, 109] on input "00:00" at bounding box center [433, 109] width 53 height 30
drag, startPoint x: 427, startPoint y: 178, endPoint x: 517, endPoint y: 128, distance: 102.4
click at [427, 178] on span "05" at bounding box center [427, 178] width 14 height 12
type input "05:00"
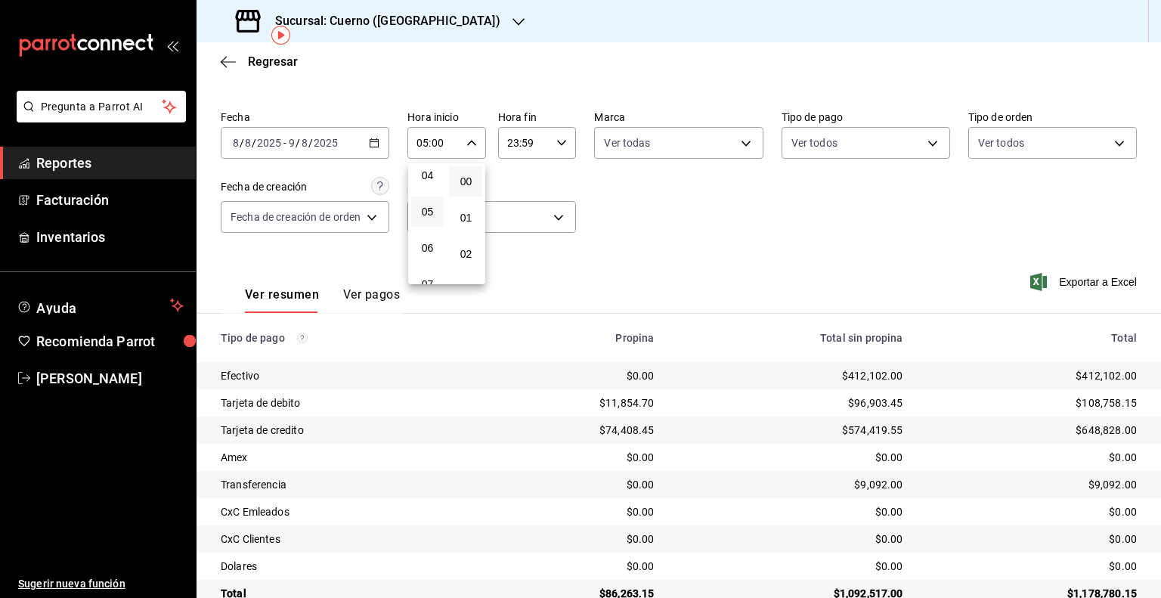
scroll to position [70, 0]
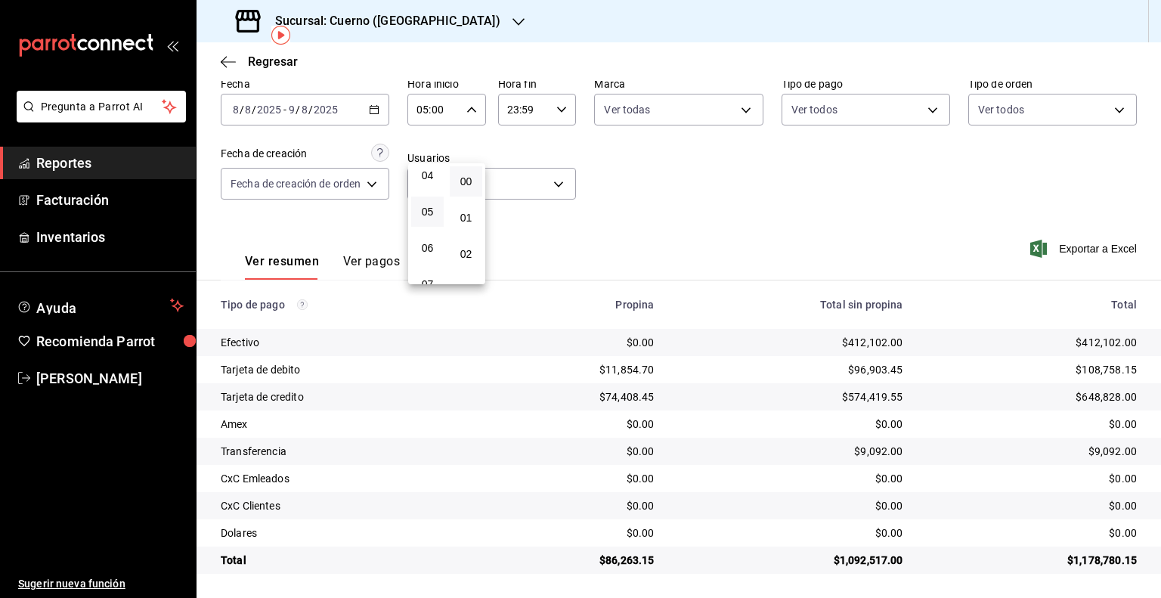
click at [525, 145] on div at bounding box center [580, 299] width 1161 height 598
click at [525, 145] on div "Fecha 2025-08-08 8 / 8 / 2025 - 2025-08-09 9 / 8 / 2025 Hora inicio 05:00 Hora …" at bounding box center [679, 144] width 916 height 147
click at [523, 114] on input "23:59" at bounding box center [524, 109] width 53 height 30
click at [526, 174] on button "05" at bounding box center [516, 169] width 32 height 30
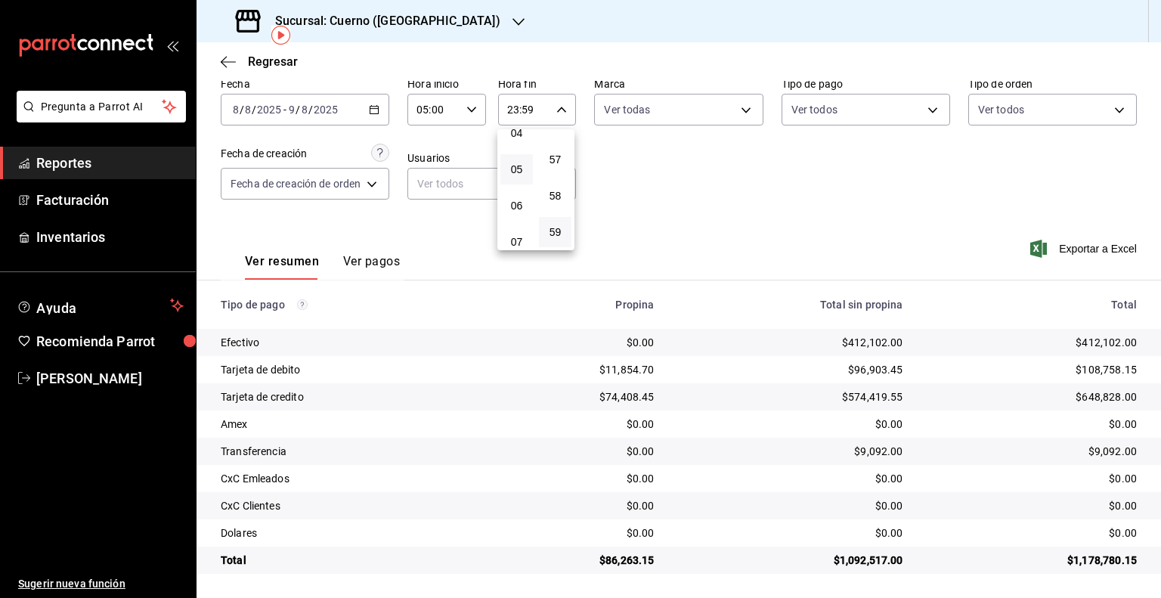
type input "05:59"
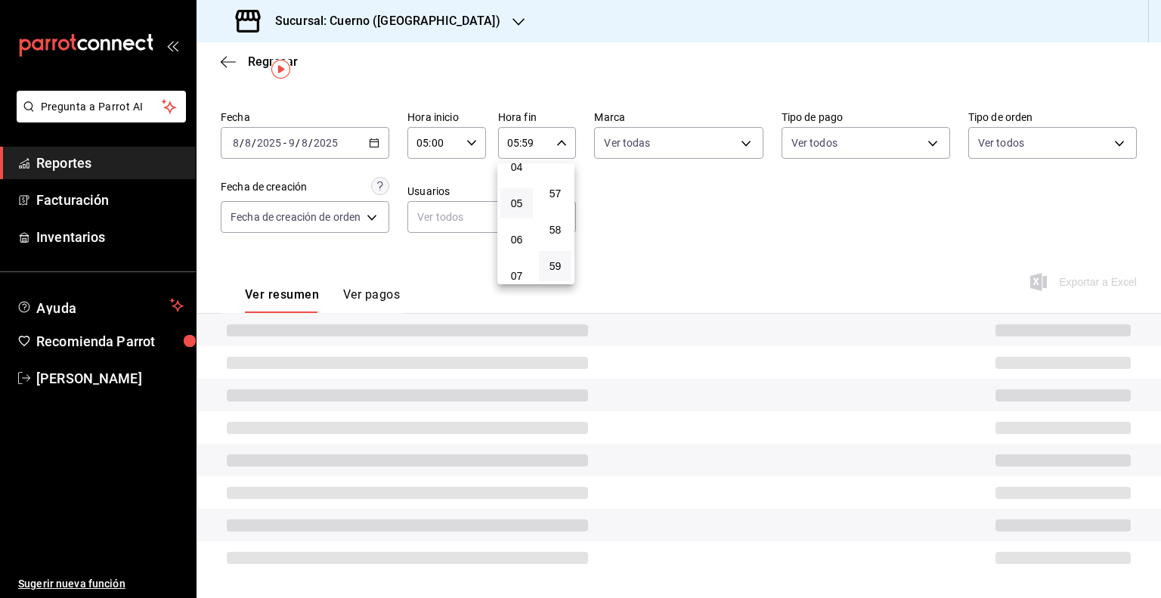
scroll to position [70, 0]
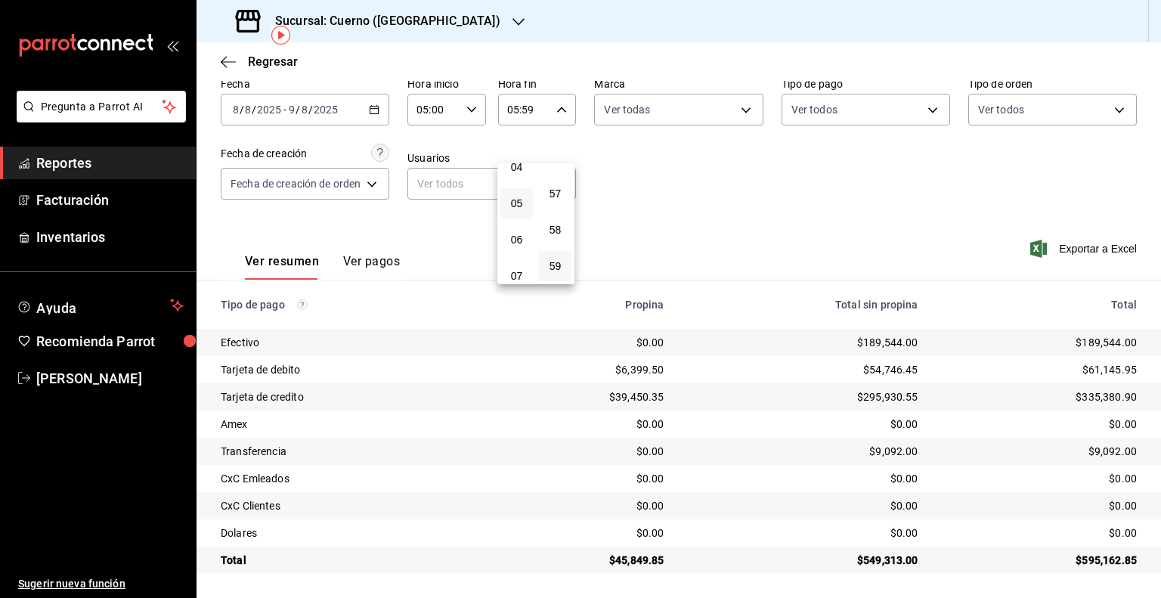
click at [740, 158] on div at bounding box center [580, 299] width 1161 height 598
